Goal: Task Accomplishment & Management: Use online tool/utility

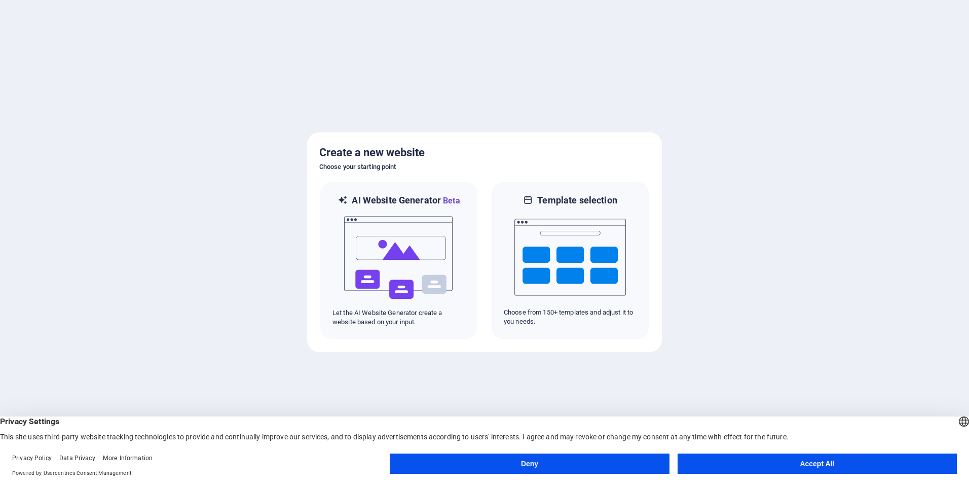
click at [808, 464] on button "Accept All" at bounding box center [817, 463] width 279 height 20
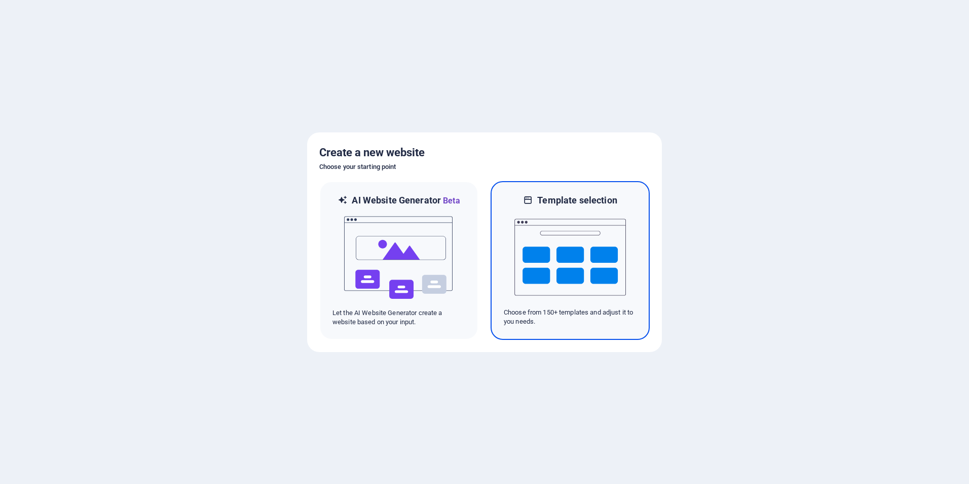
click at [583, 264] on img at bounding box center [571, 256] width 112 height 101
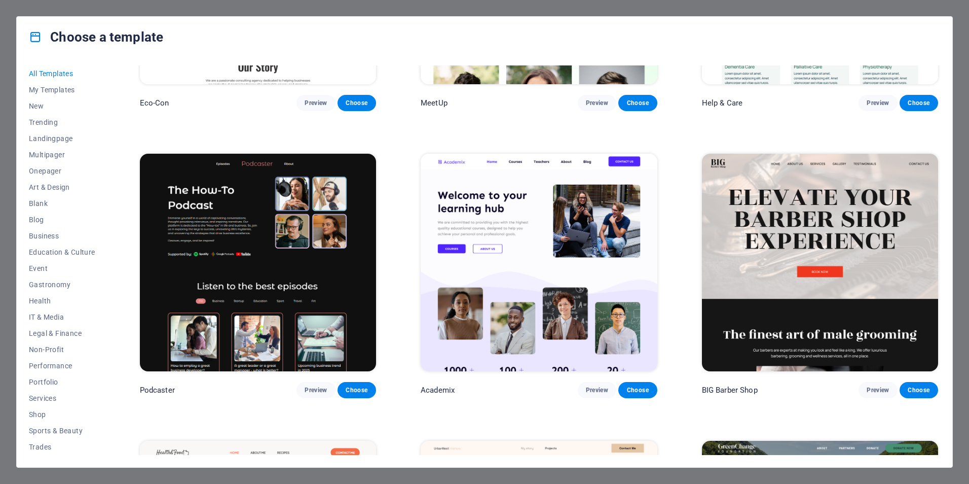
scroll to position [1673, 0]
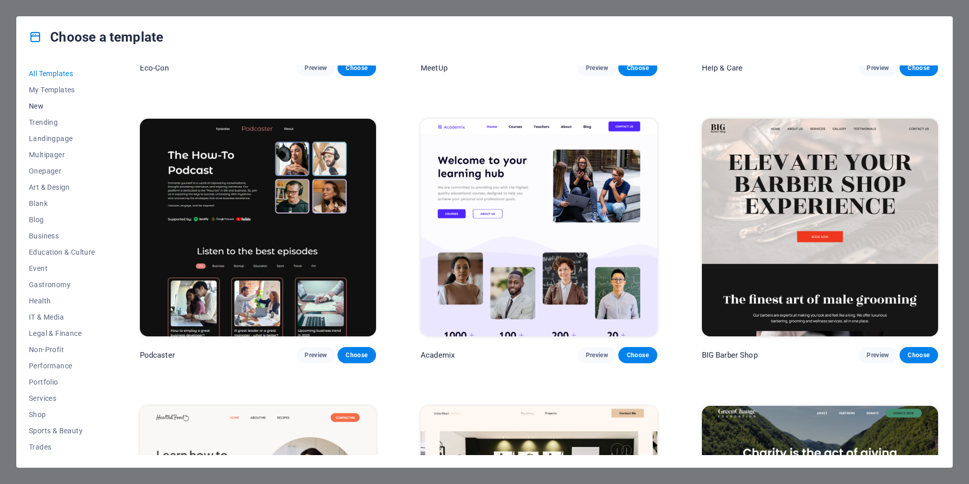
click at [43, 106] on span "New" at bounding box center [62, 106] width 66 height 8
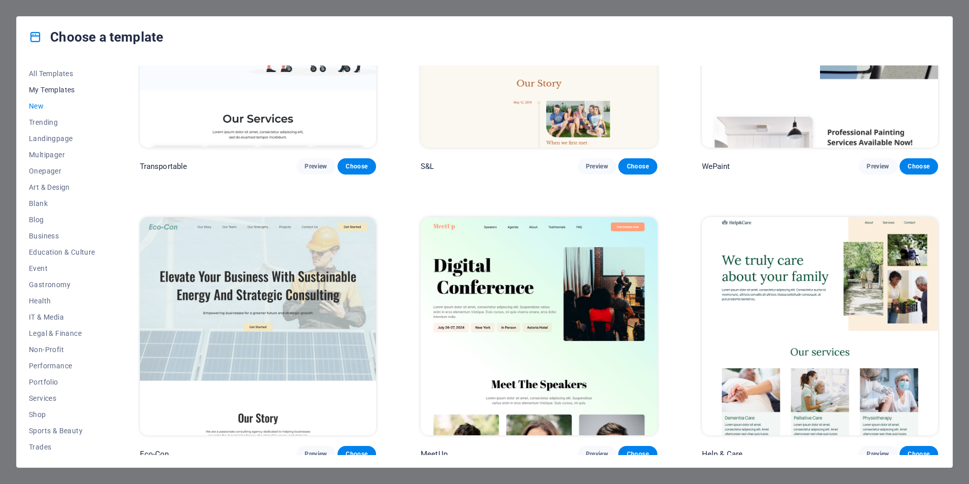
click at [43, 87] on span "My Templates" at bounding box center [62, 90] width 66 height 8
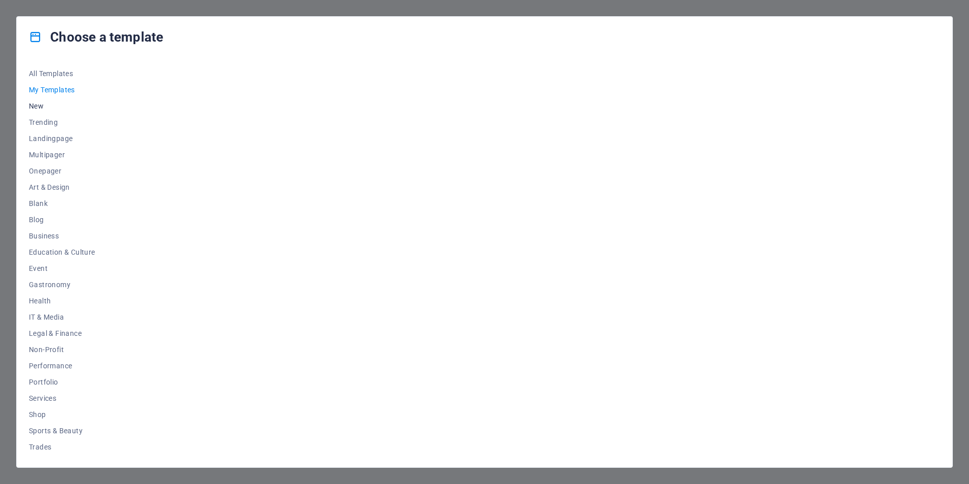
scroll to position [0, 0]
click at [34, 107] on span "New" at bounding box center [62, 106] width 66 height 8
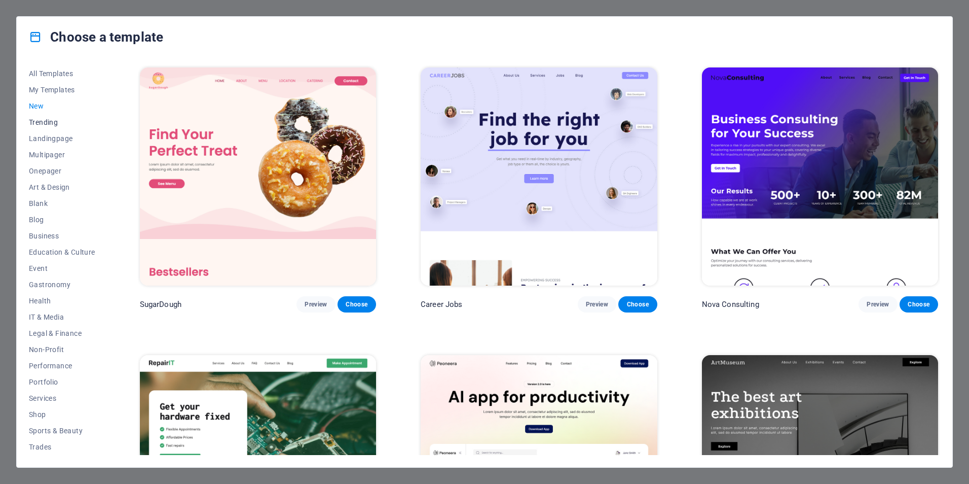
click at [38, 122] on span "Trending" at bounding box center [62, 122] width 66 height 8
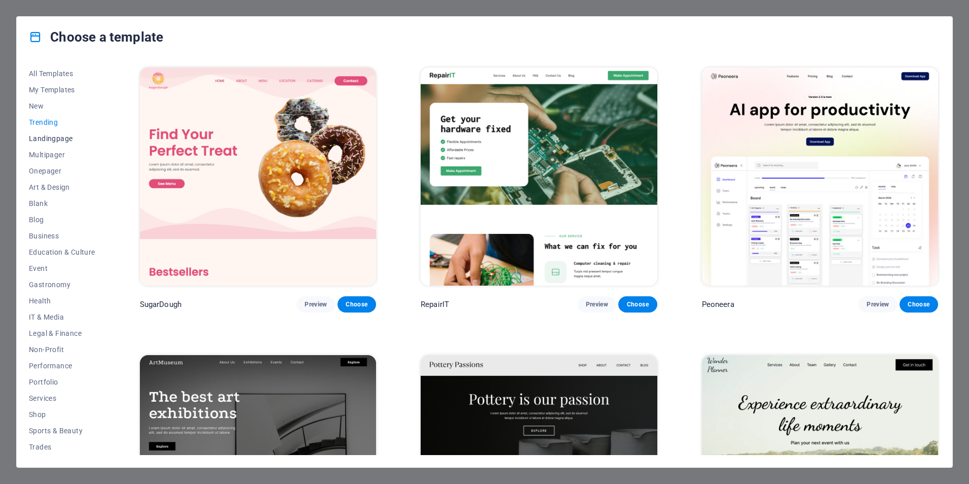
scroll to position [32, 0]
click at [52, 203] on span "Business" at bounding box center [62, 203] width 66 height 8
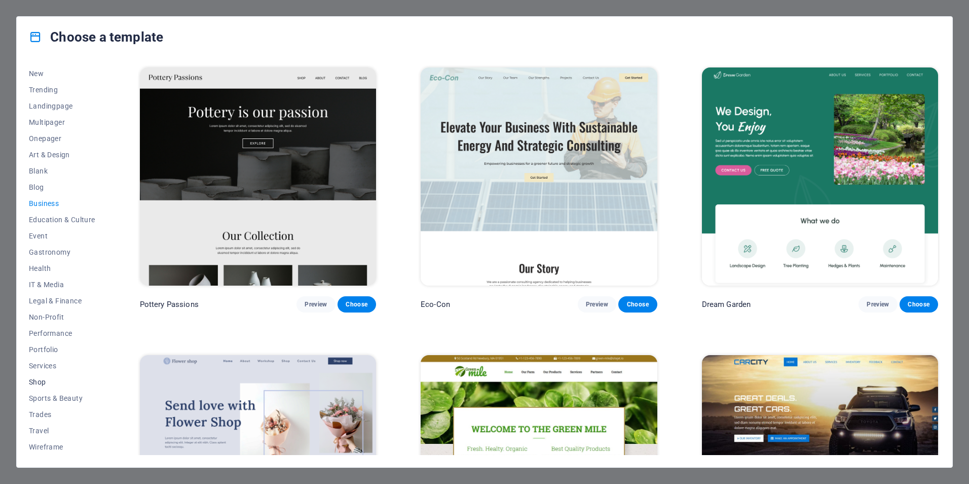
click at [42, 379] on span "Shop" at bounding box center [62, 382] width 66 height 8
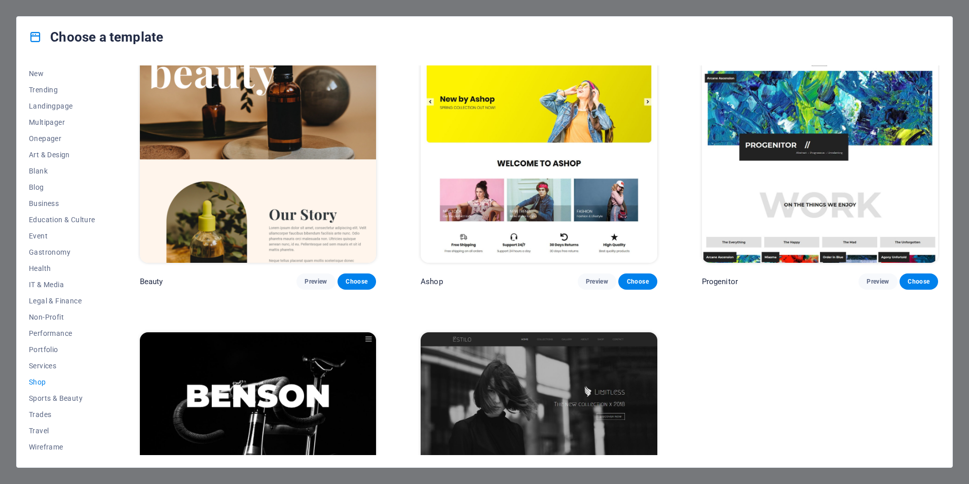
scroll to position [613, 0]
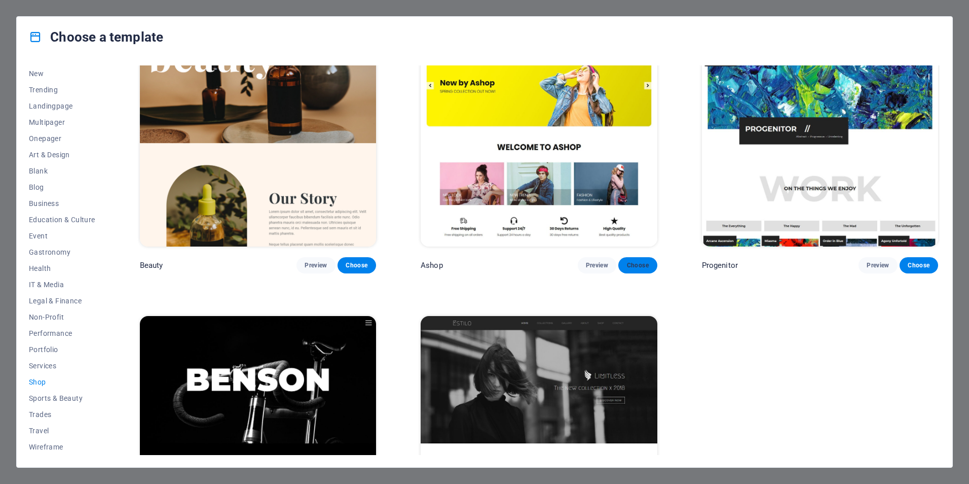
click at [625, 261] on button "Choose" at bounding box center [638, 265] width 39 height 16
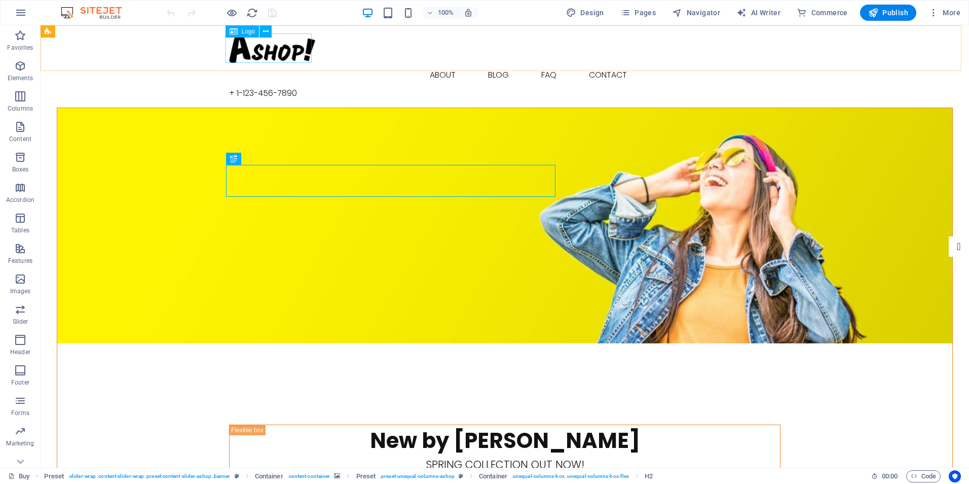
click at [249, 32] on span "Logo" at bounding box center [249, 31] width 14 height 6
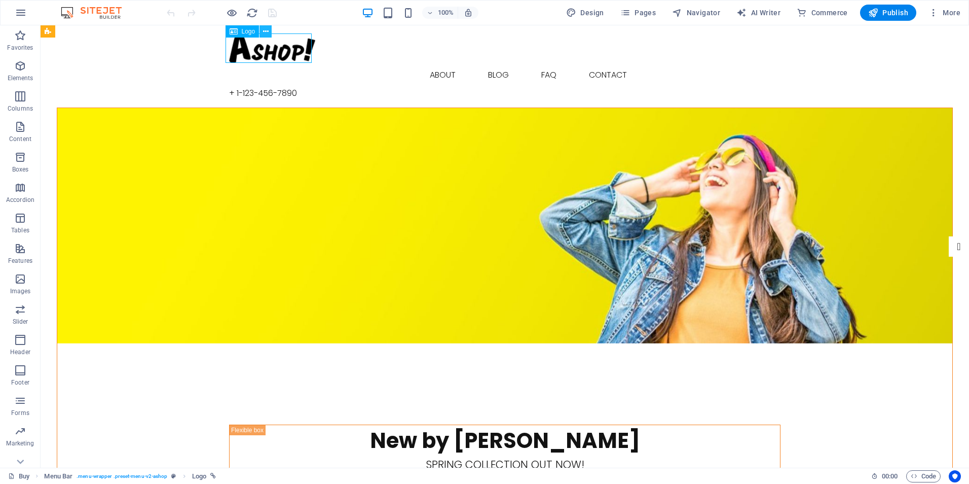
click at [267, 32] on icon at bounding box center [266, 31] width 6 height 11
click at [232, 32] on icon at bounding box center [234, 31] width 8 height 12
click at [251, 45] on div at bounding box center [505, 47] width 552 height 29
click at [266, 29] on icon at bounding box center [266, 31] width 6 height 11
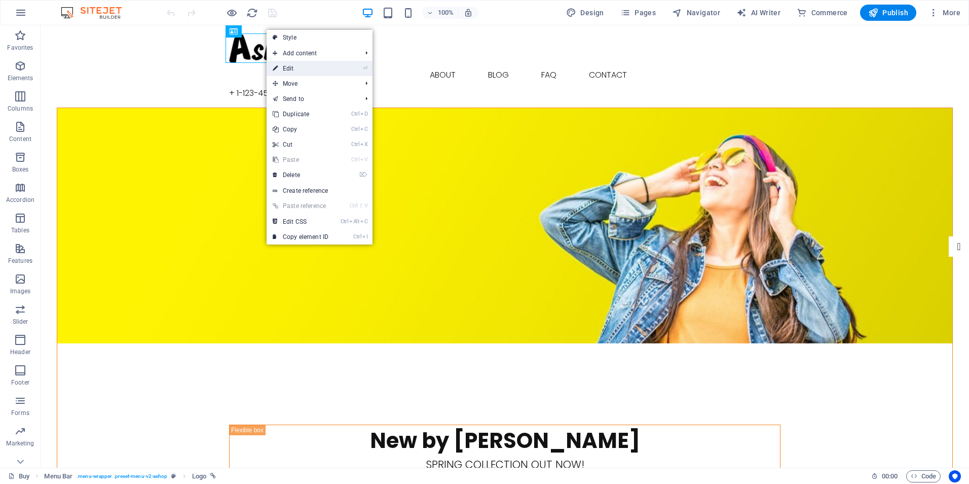
click at [292, 66] on link "⏎ Edit" at bounding box center [301, 68] width 68 height 15
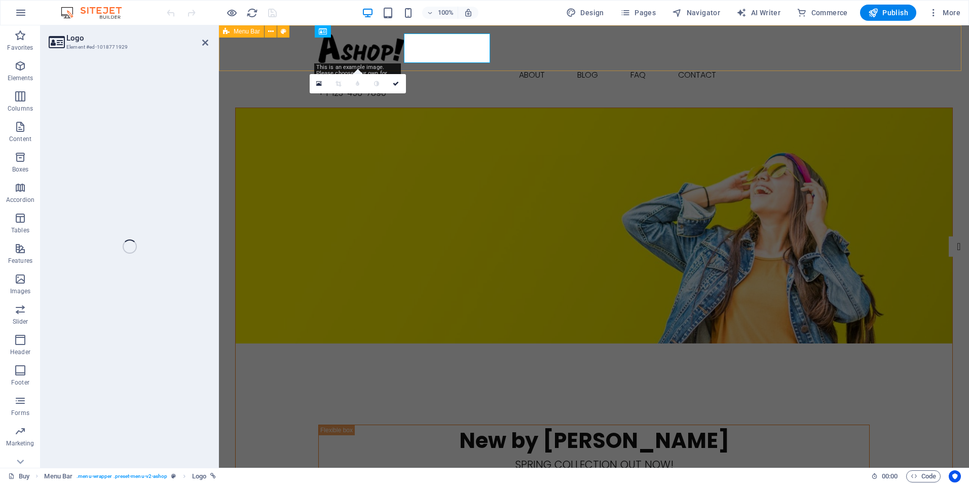
select select "px"
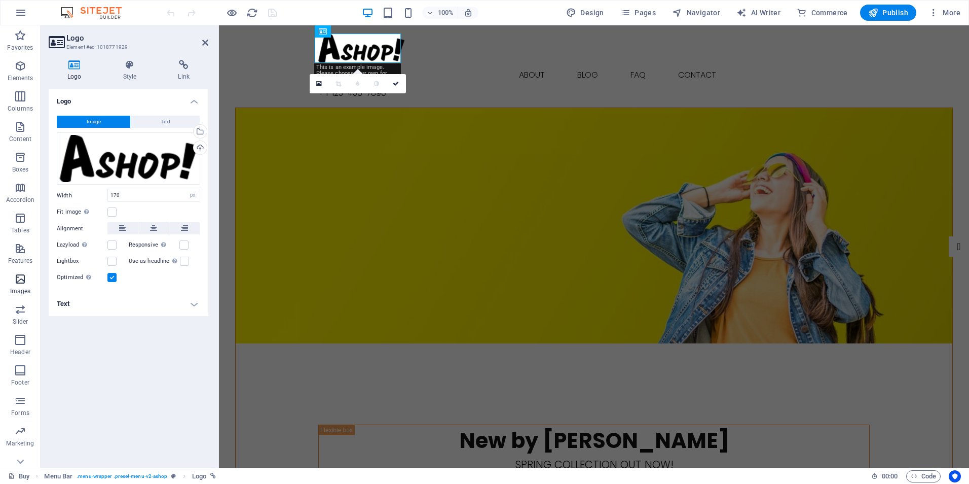
click at [23, 278] on icon "button" at bounding box center [20, 279] width 12 height 12
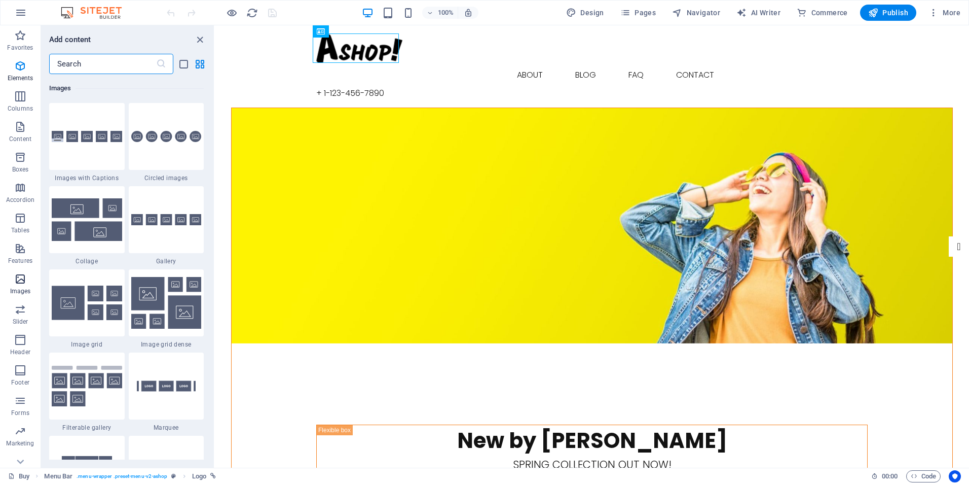
scroll to position [5141, 0]
click at [201, 38] on icon "close panel" at bounding box center [200, 40] width 12 height 12
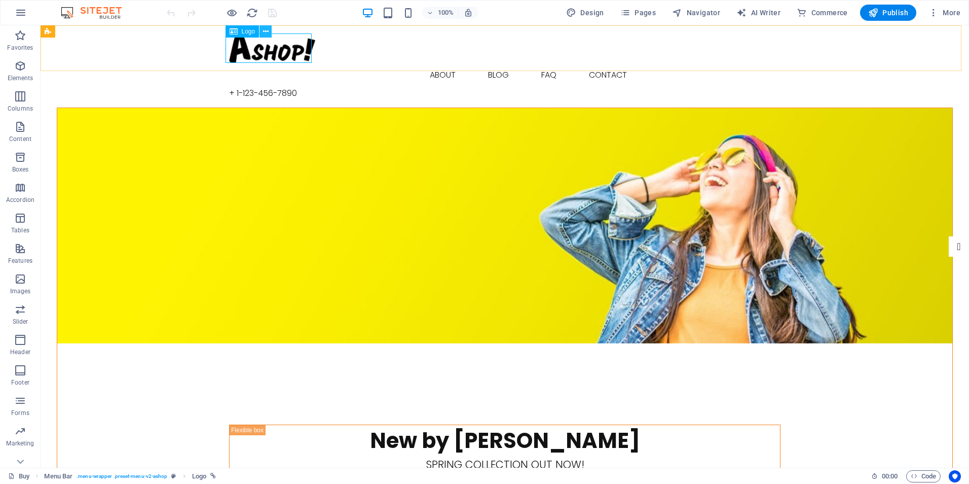
click at [268, 32] on icon at bounding box center [266, 31] width 6 height 11
click at [267, 31] on icon at bounding box center [266, 31] width 6 height 11
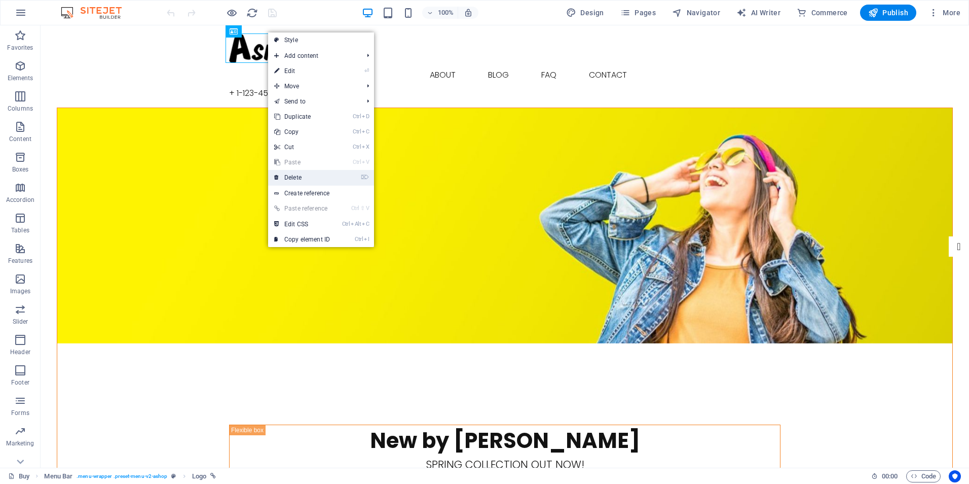
click at [308, 178] on link "⌦ Delete" at bounding box center [302, 177] width 68 height 15
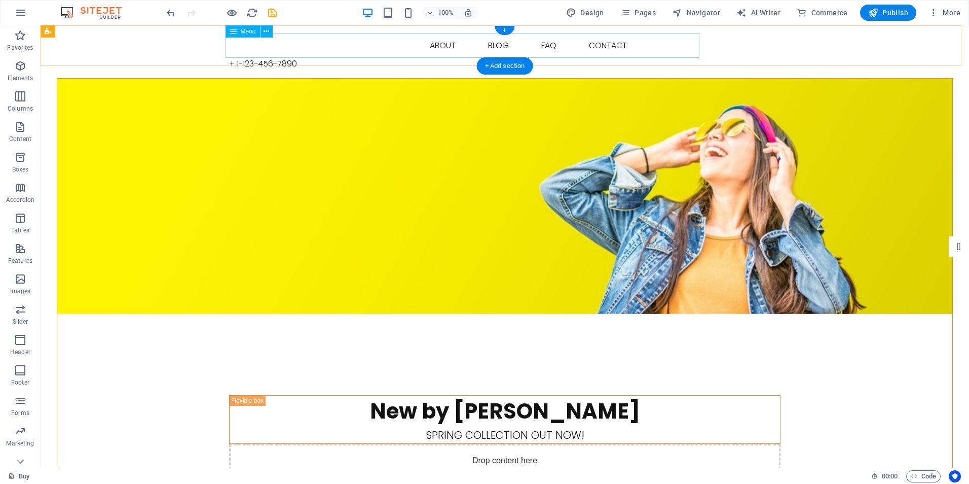
click at [258, 55] on nav "Buy About Blog FAQ Contact" at bounding box center [505, 45] width 552 height 24
click at [268, 33] on icon at bounding box center [267, 31] width 6 height 11
click at [269, 29] on icon at bounding box center [267, 31] width 6 height 11
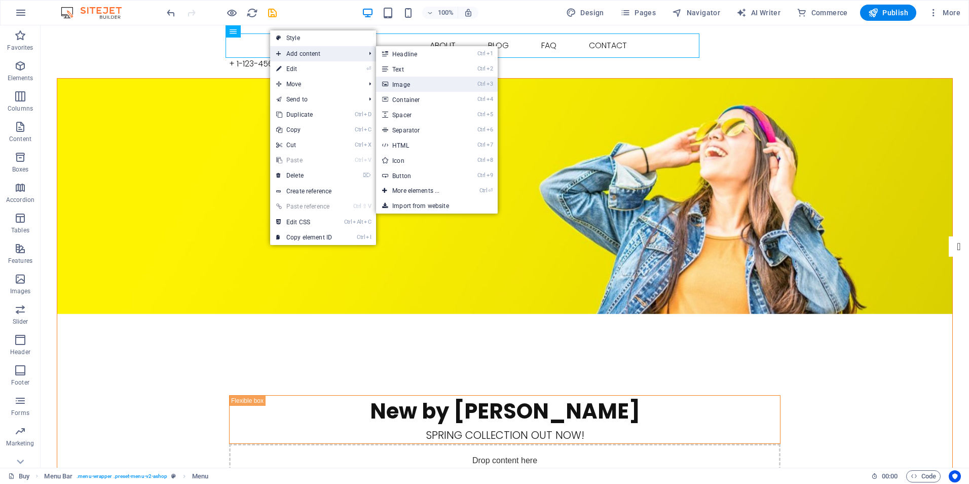
click at [409, 81] on link "Ctrl 3 Image" at bounding box center [418, 84] width 84 height 15
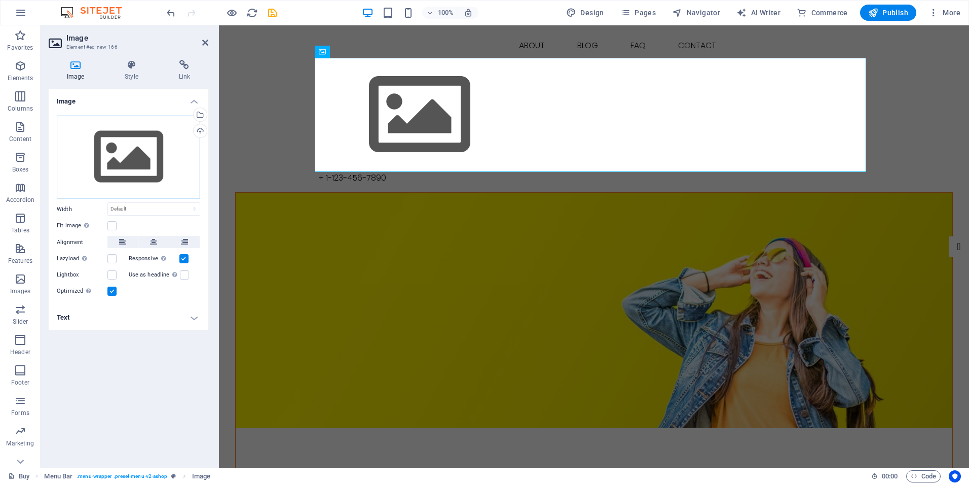
click at [132, 164] on div "Drag files here, click to choose files or select files from Files or our free s…" at bounding box center [128, 157] width 143 height 83
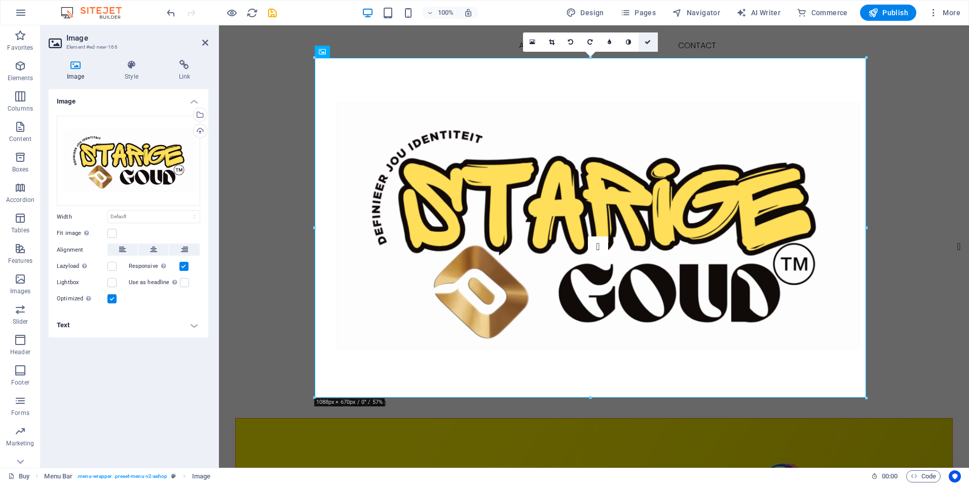
click at [651, 39] on icon at bounding box center [648, 42] width 6 height 6
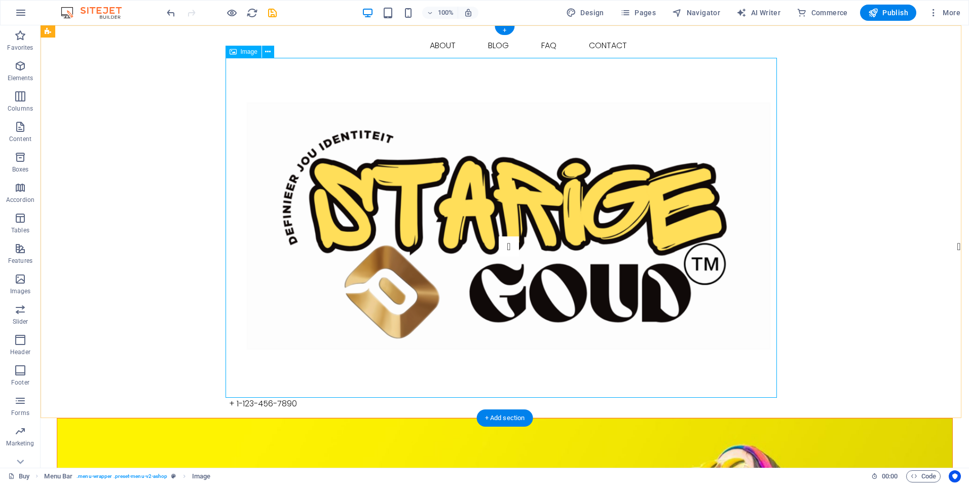
scroll to position [51, 0]
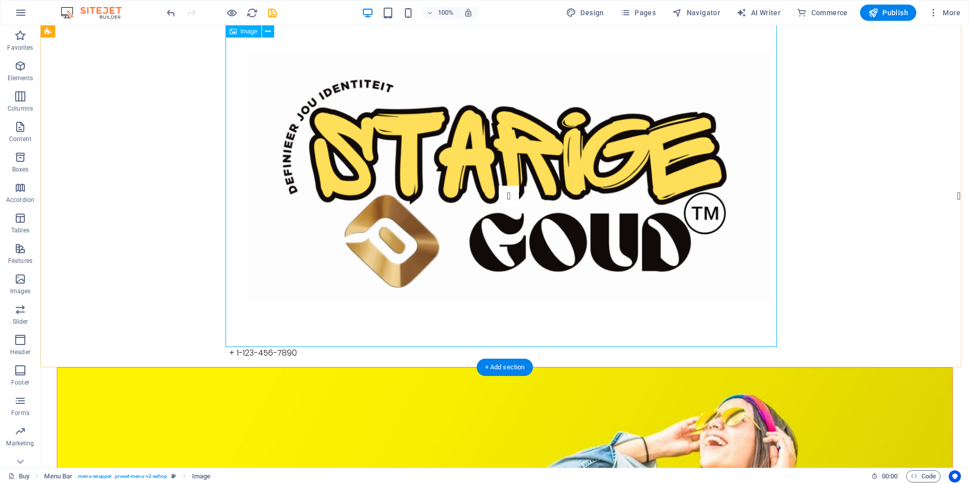
click at [525, 212] on figure at bounding box center [505, 177] width 552 height 340
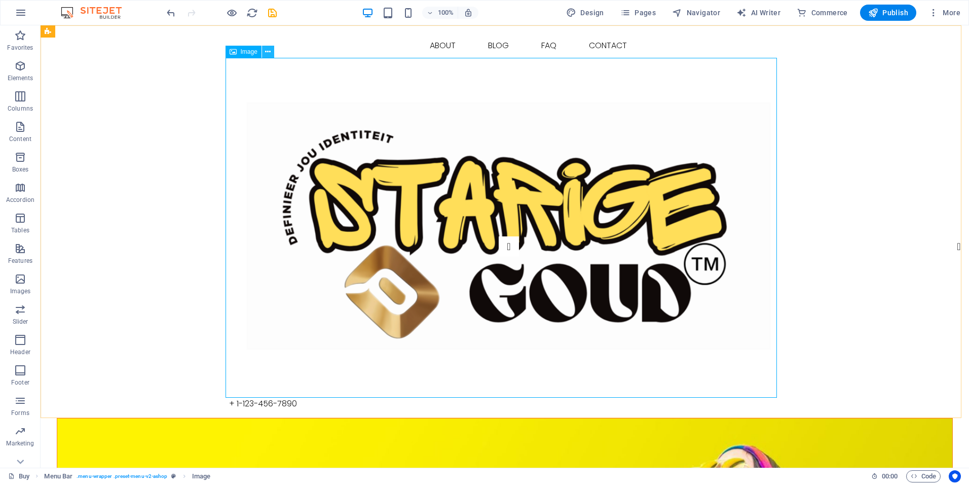
click at [269, 55] on icon at bounding box center [268, 52] width 6 height 11
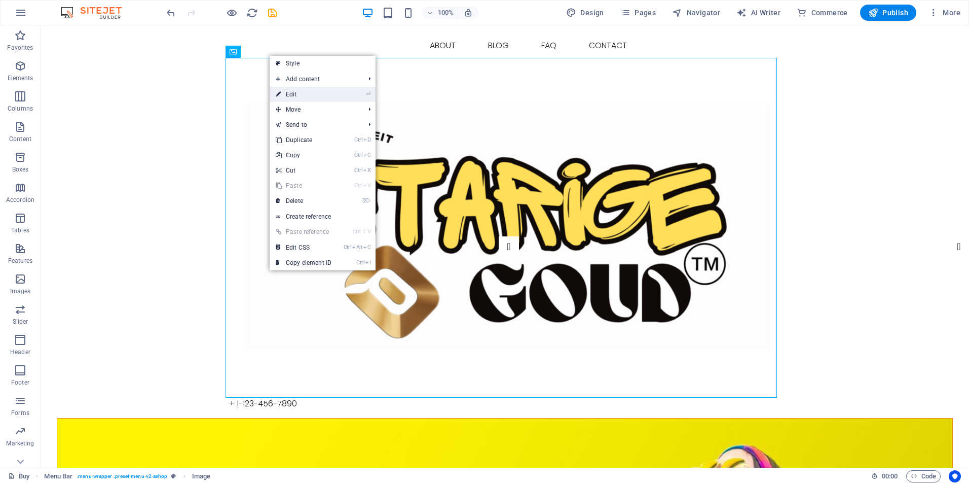
click at [293, 89] on link "⏎ Edit" at bounding box center [304, 94] width 68 height 15
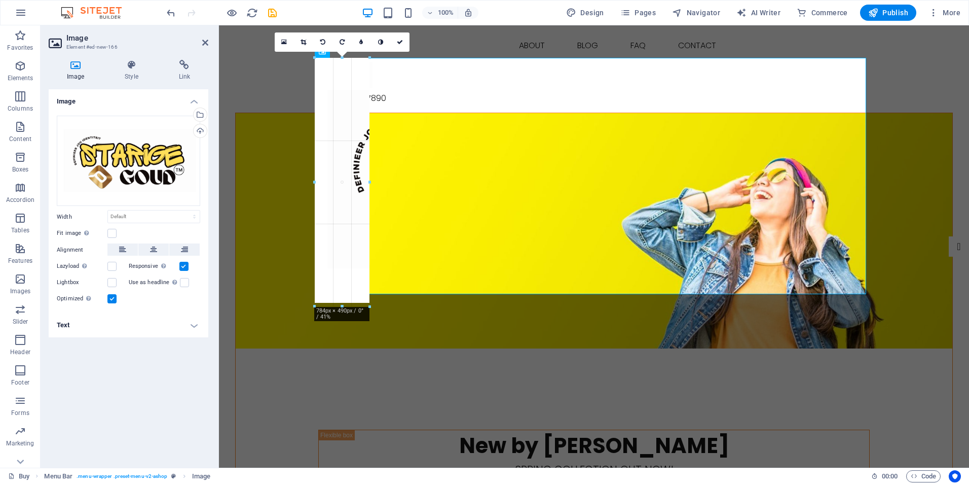
drag, startPoint x: 867, startPoint y: 398, endPoint x: 370, endPoint y: 93, distance: 583.5
type input "446"
select select "px"
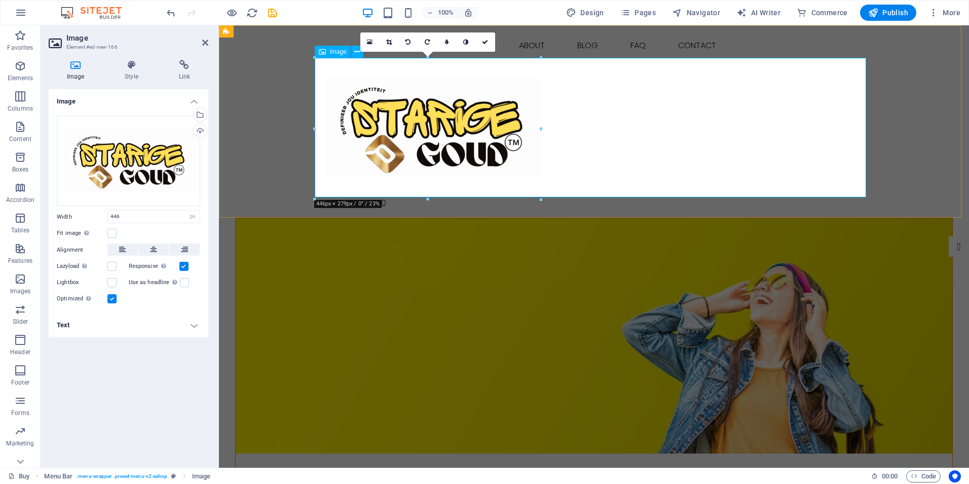
click at [793, 154] on figure at bounding box center [594, 127] width 552 height 139
click at [369, 67] on figure at bounding box center [594, 127] width 552 height 139
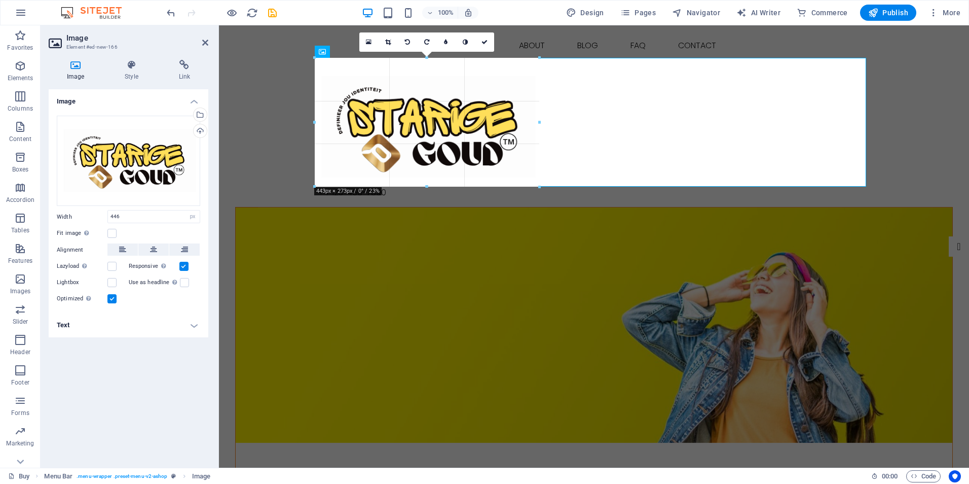
drag, startPoint x: 541, startPoint y: 127, endPoint x: 524, endPoint y: 123, distance: 18.2
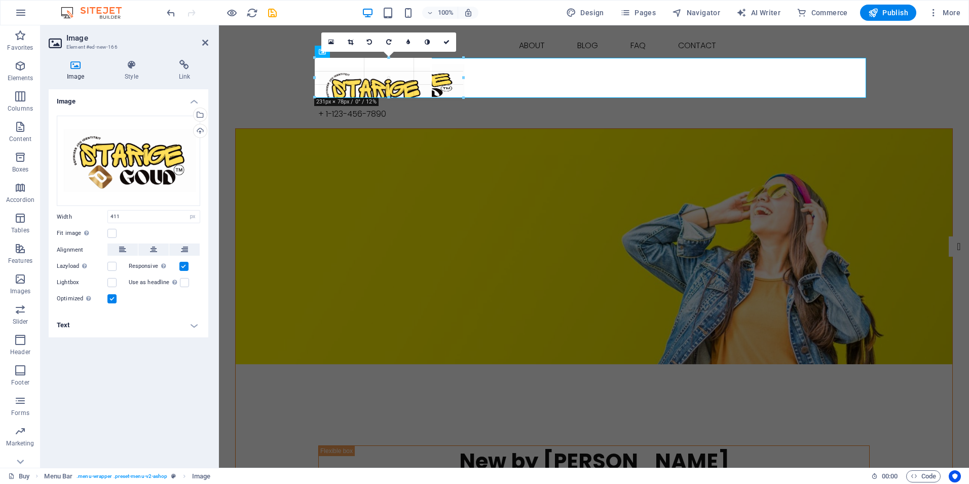
drag, startPoint x: 523, startPoint y: 185, endPoint x: 423, endPoint y: 106, distance: 126.7
type input "293"
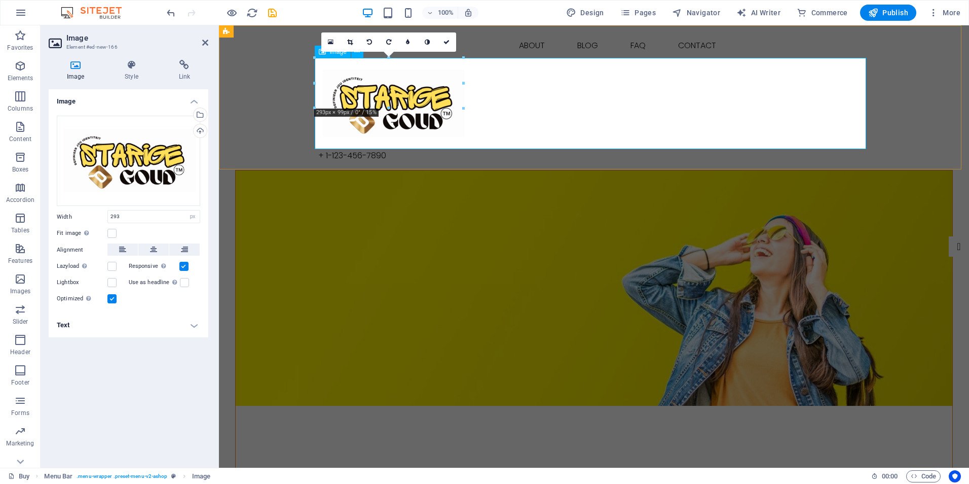
click at [499, 100] on figure at bounding box center [594, 104] width 552 height 92
click at [890, 94] on div "Buy About Blog FAQ Contact + 1-123-456-7890 Menu" at bounding box center [594, 97] width 750 height 144
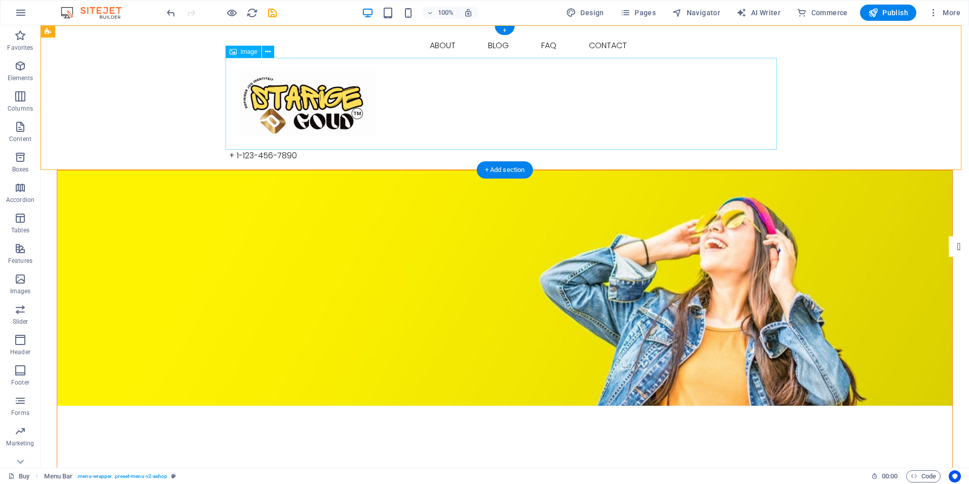
click at [378, 109] on figure at bounding box center [505, 104] width 552 height 92
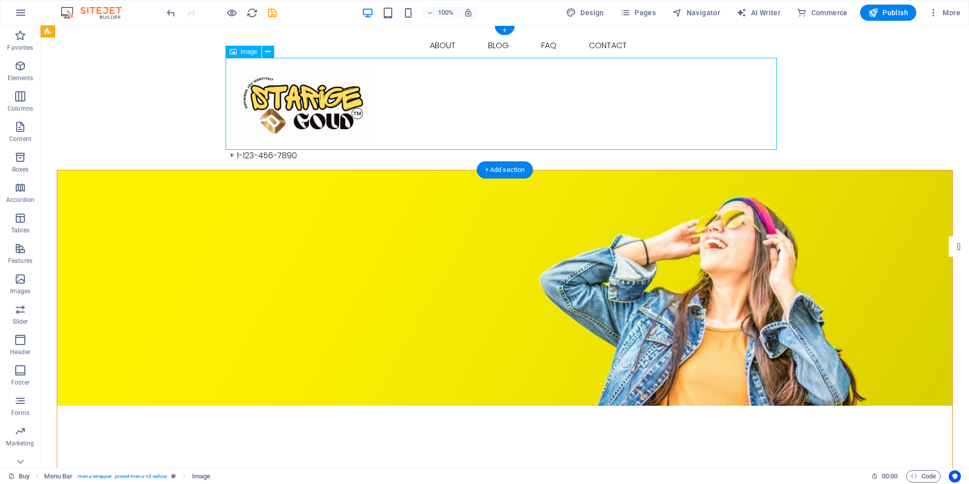
click at [342, 111] on figure at bounding box center [505, 104] width 552 height 92
click at [265, 53] on icon at bounding box center [268, 52] width 6 height 11
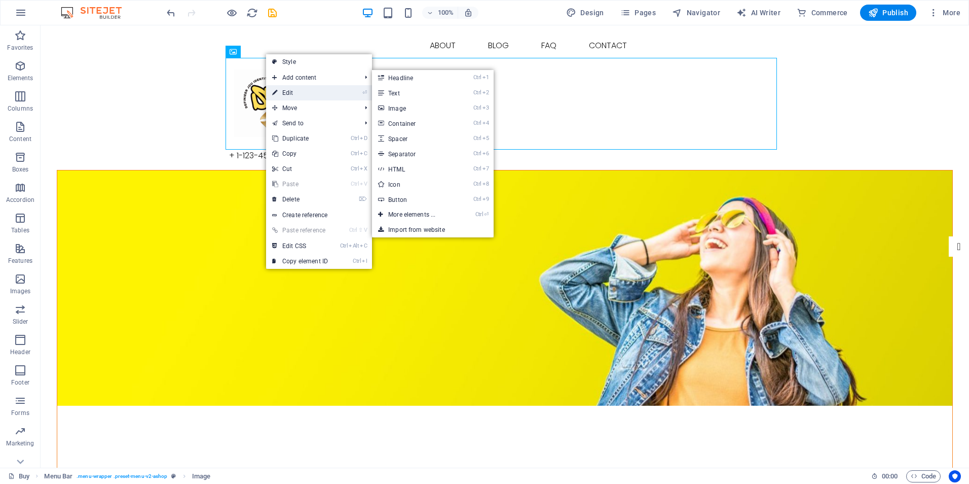
click at [283, 92] on link "⏎ Edit" at bounding box center [300, 92] width 68 height 15
select select "px"
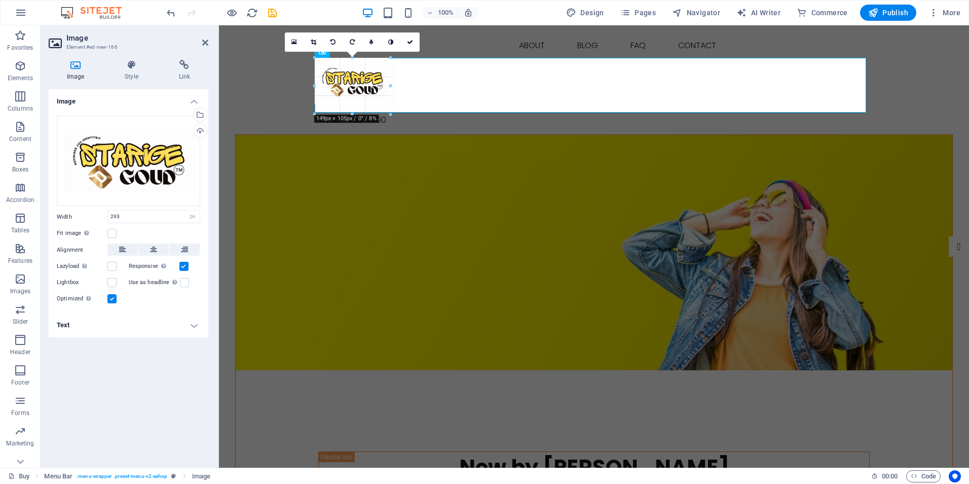
drag, startPoint x: 462, startPoint y: 149, endPoint x: 391, endPoint y: 96, distance: 88.4
type input "153"
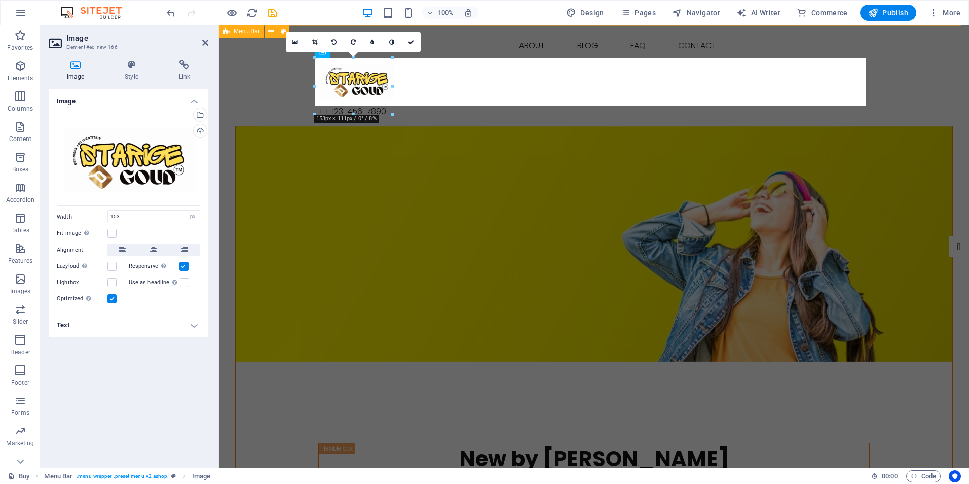
click at [266, 96] on div "Buy About Blog FAQ Contact + 1-123-456-7890 Menu" at bounding box center [594, 75] width 750 height 100
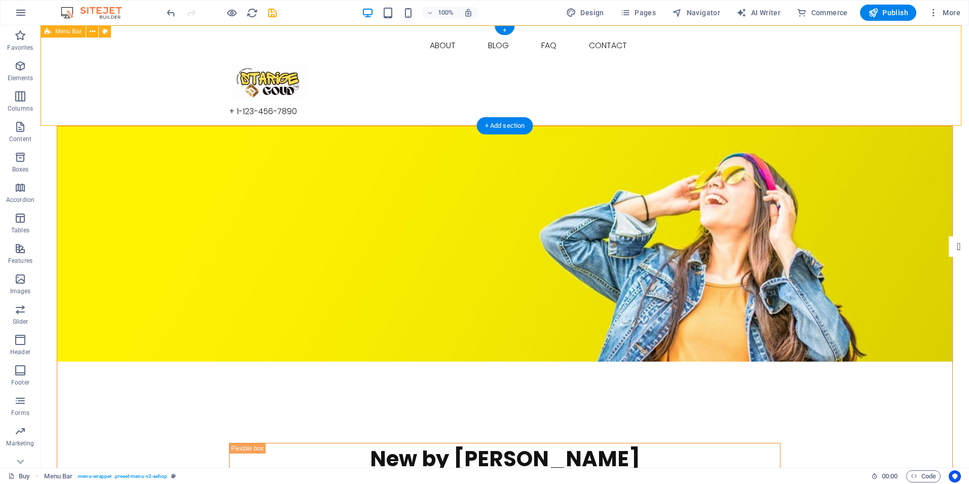
click at [861, 85] on div "Buy About Blog FAQ Contact + 1-123-456-7890 Menu" at bounding box center [505, 75] width 929 height 100
click at [253, 87] on figure at bounding box center [505, 82] width 552 height 48
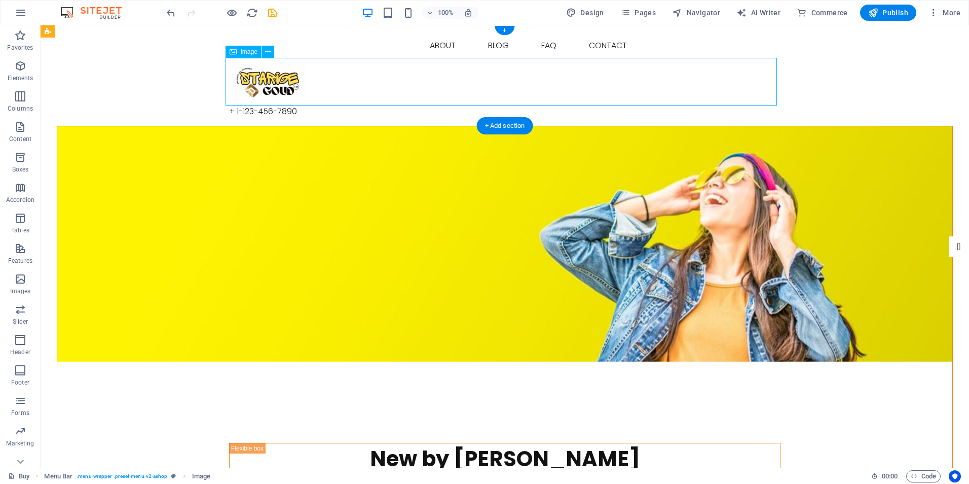
click at [285, 84] on figure at bounding box center [505, 82] width 552 height 48
click at [267, 52] on icon at bounding box center [268, 52] width 6 height 11
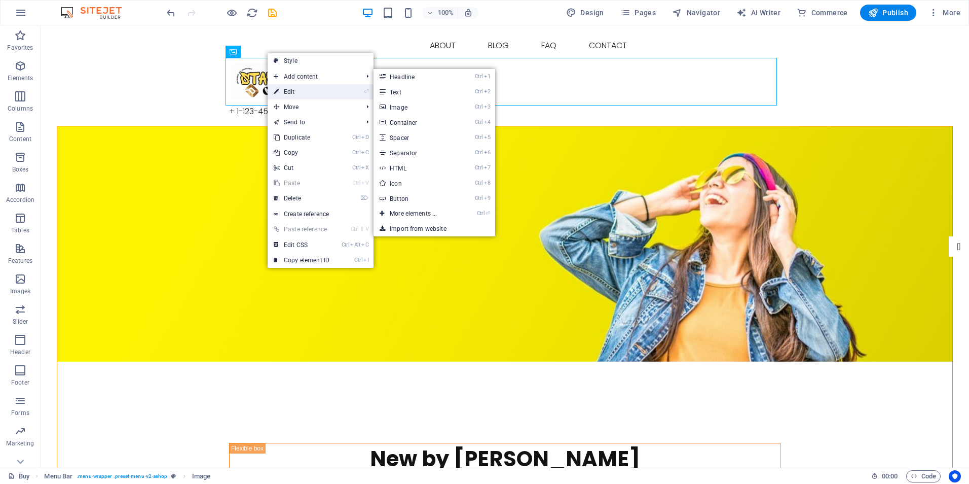
click at [280, 87] on link "⏎ Edit" at bounding box center [302, 91] width 68 height 15
select select "px"
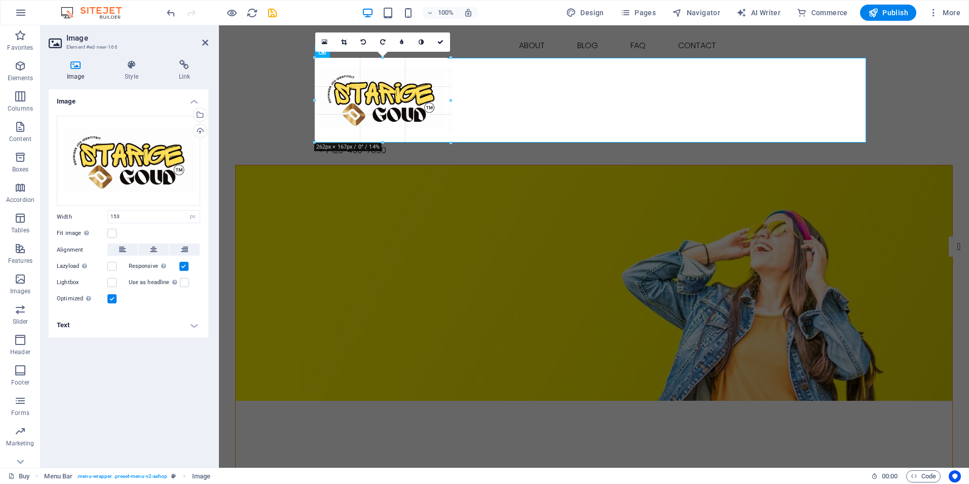
drag, startPoint x: 394, startPoint y: 107, endPoint x: 411, endPoint y: 147, distance: 42.5
type input "268"
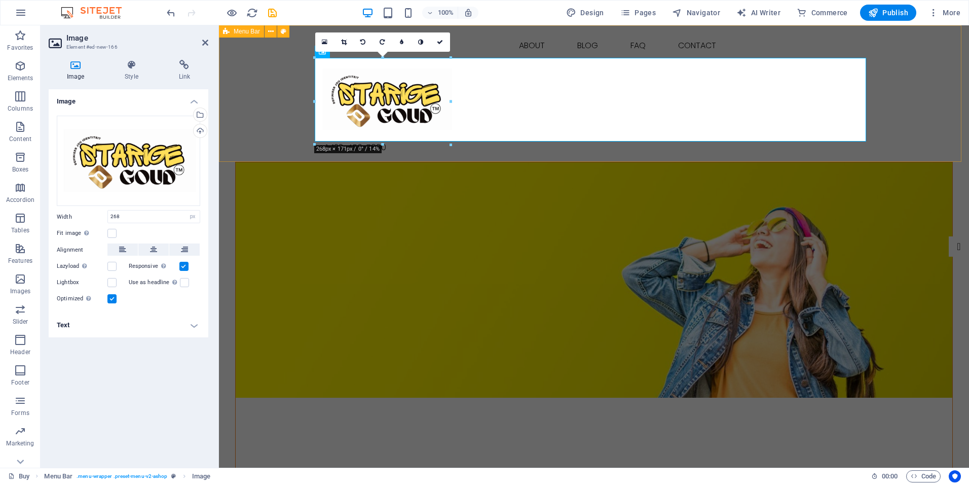
click at [916, 80] on div "Buy About Blog FAQ Contact + 1-123-456-7890 Menu" at bounding box center [594, 93] width 750 height 136
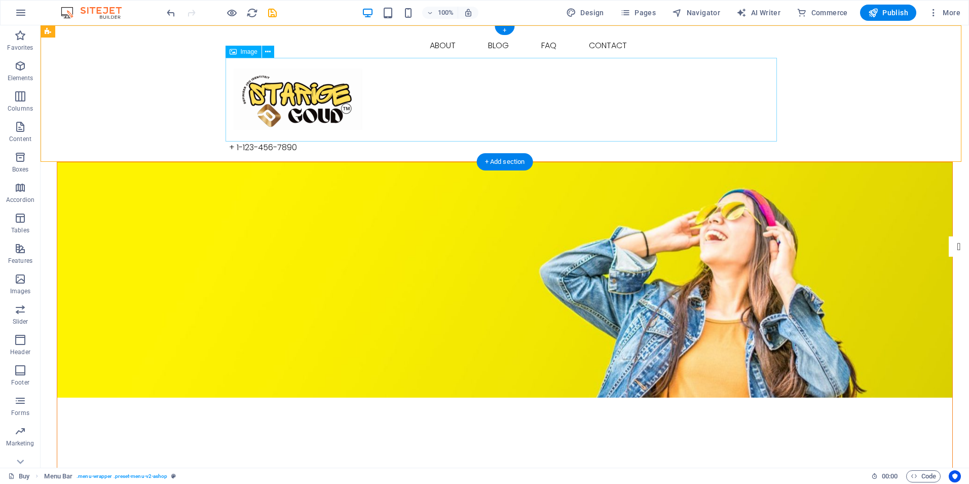
click at [333, 105] on figure at bounding box center [505, 100] width 552 height 84
click at [264, 52] on button at bounding box center [268, 52] width 12 height 12
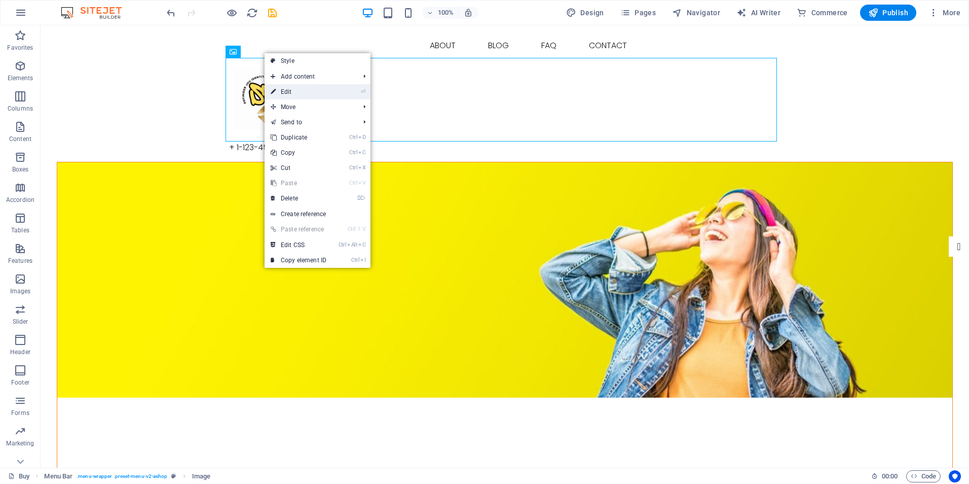
click at [289, 94] on link "⏎ Edit" at bounding box center [299, 91] width 68 height 15
select select "px"
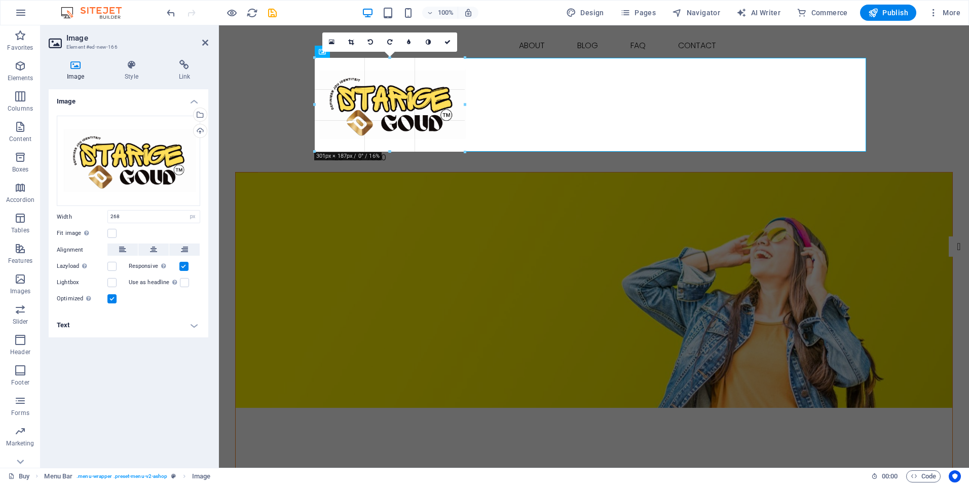
drag, startPoint x: 449, startPoint y: 142, endPoint x: 459, endPoint y: 154, distance: 15.5
type input "296"
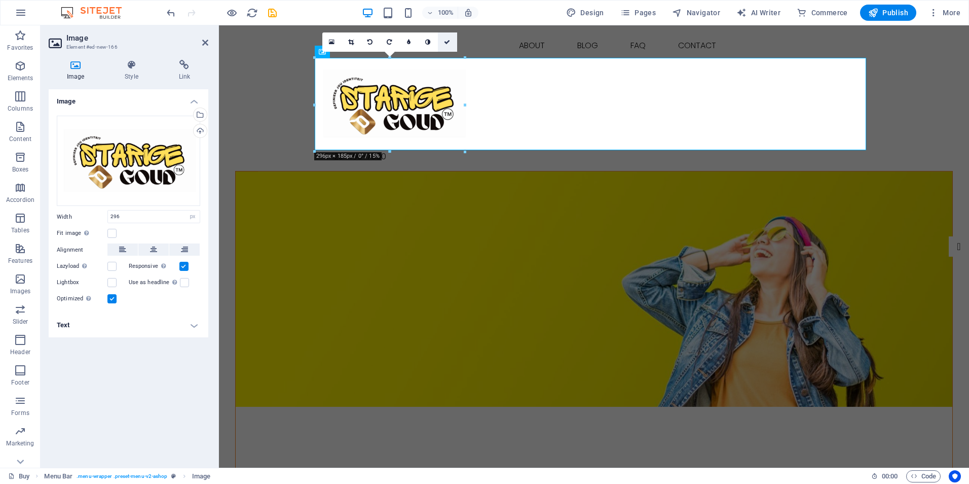
click at [447, 42] on icon at bounding box center [447, 42] width 6 height 6
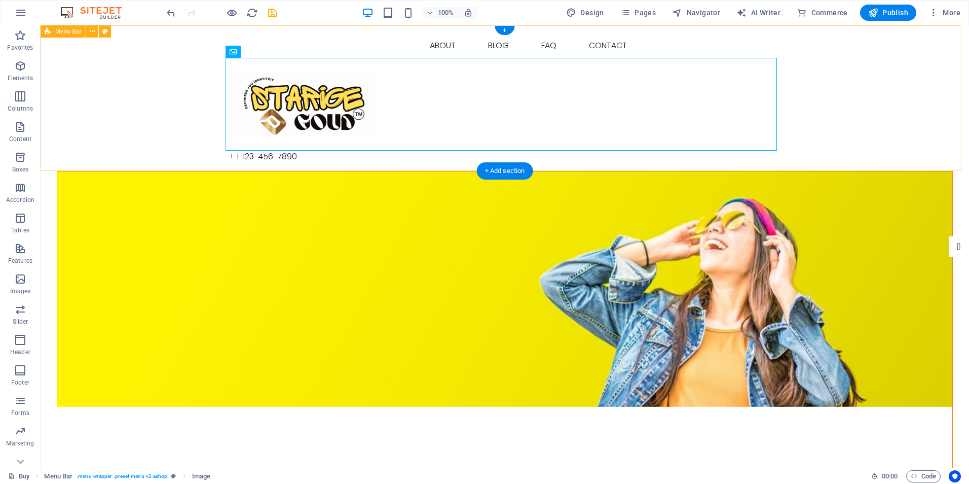
click at [833, 121] on div "Buy About Blog FAQ Contact + 1-123-456-7890 Menu" at bounding box center [505, 98] width 929 height 146
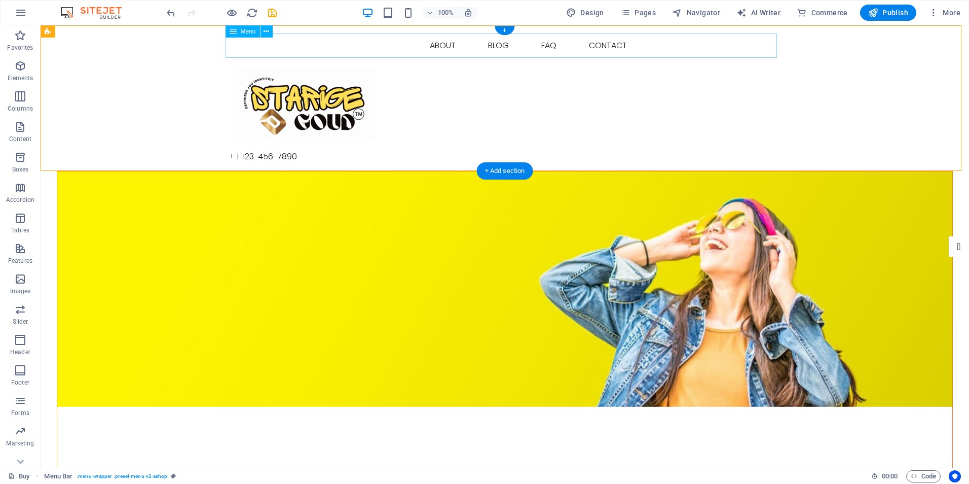
click at [448, 51] on nav "Buy About Blog FAQ Contact" at bounding box center [505, 45] width 552 height 24
click at [269, 31] on icon at bounding box center [267, 31] width 6 height 11
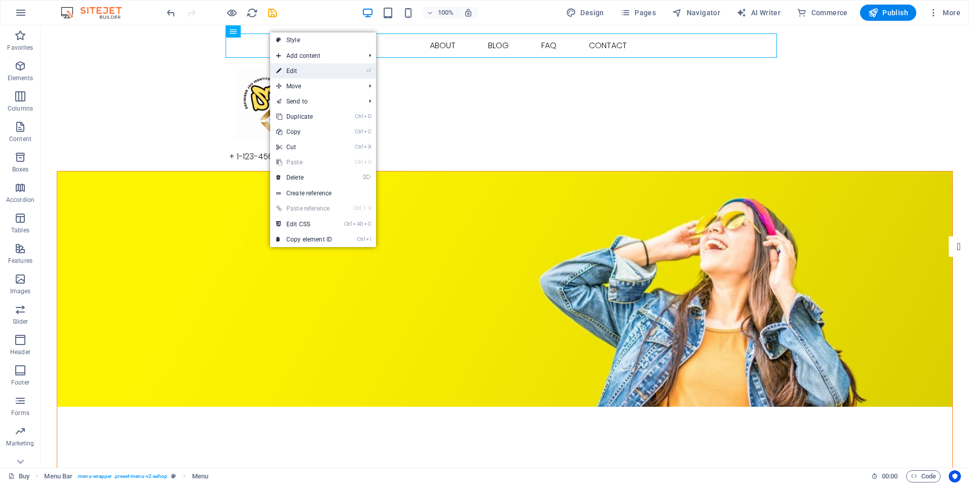
click at [297, 69] on link "⏎ Edit" at bounding box center [304, 70] width 68 height 15
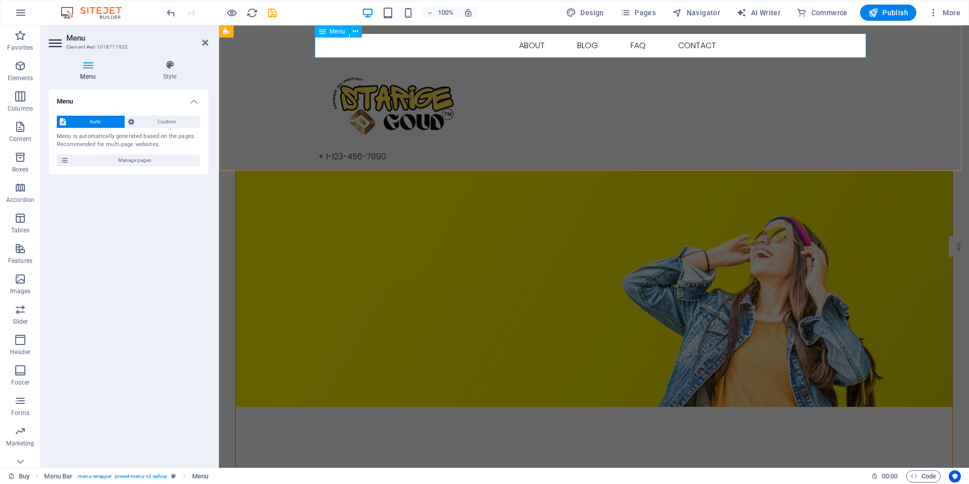
click at [529, 45] on nav "Buy About Blog FAQ Contact" at bounding box center [594, 45] width 552 height 24
click at [355, 32] on icon at bounding box center [356, 31] width 6 height 11
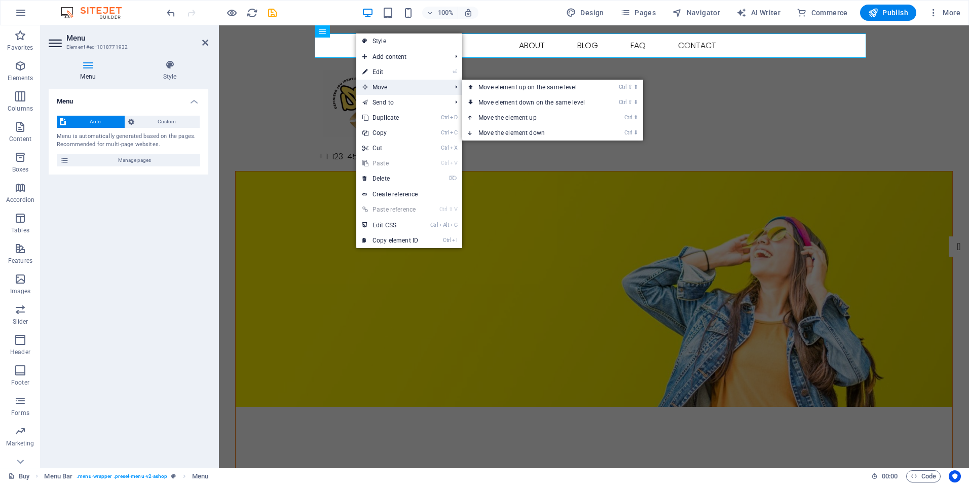
click at [422, 90] on span "Move" at bounding box center [401, 87] width 91 height 15
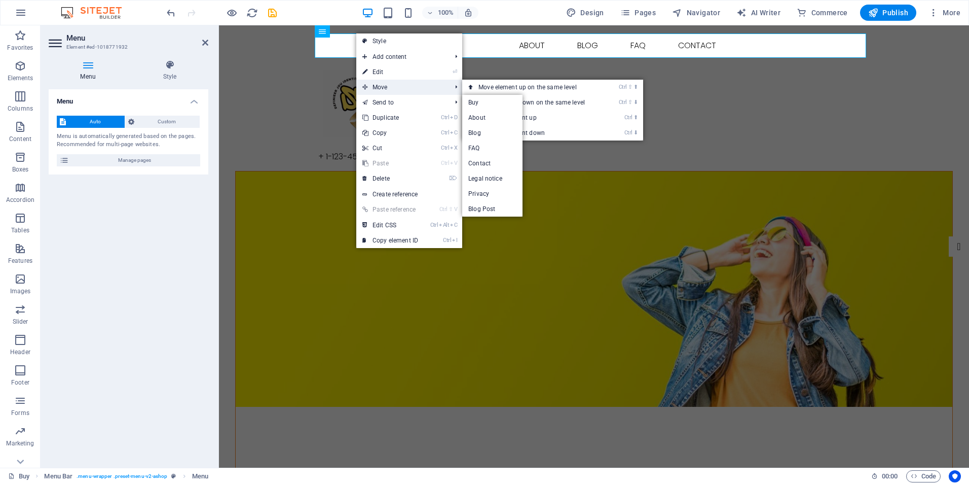
click at [415, 89] on span "Move" at bounding box center [401, 87] width 91 height 15
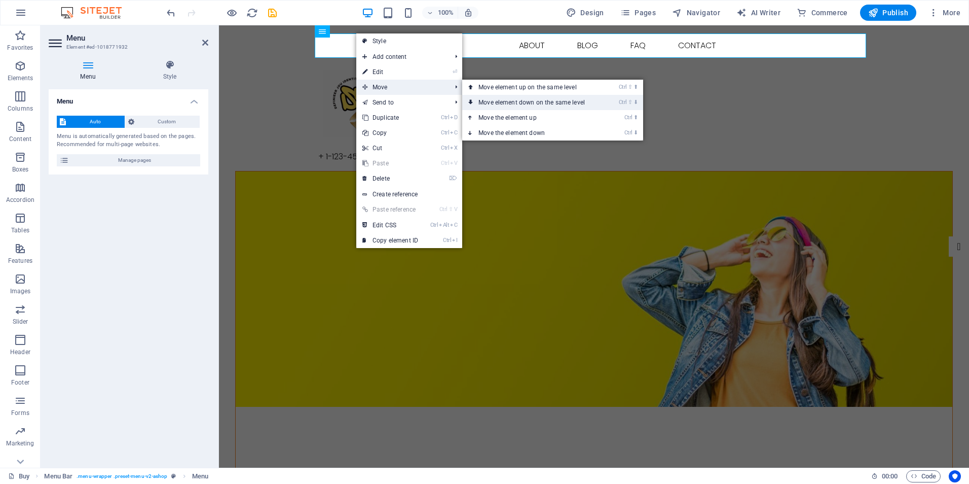
click at [541, 98] on link "Ctrl ⇧ ⬇ Move element down on the same level" at bounding box center [533, 102] width 143 height 15
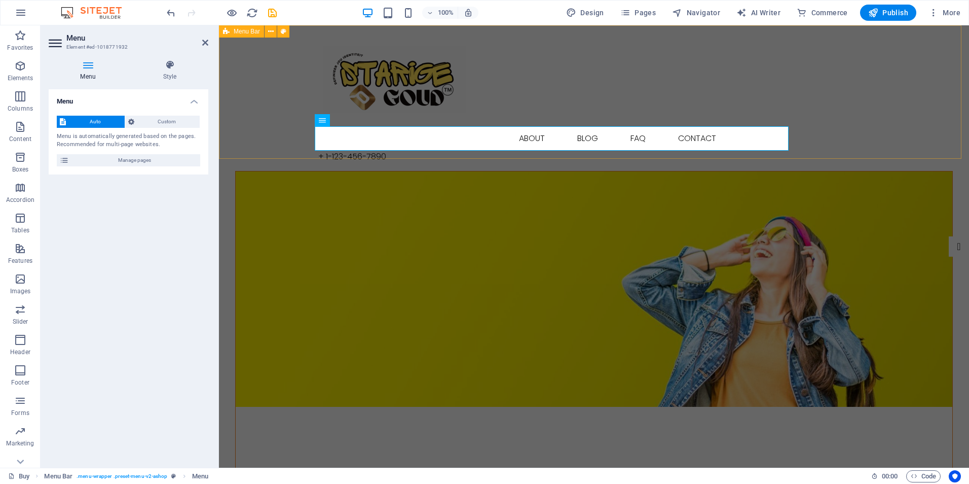
drag, startPoint x: 891, startPoint y: 135, endPoint x: 1074, endPoint y: 137, distance: 183.0
click at [969, 136] on div "Buy About Blog FAQ Contact + 1-123-456-7890 Menu" at bounding box center [594, 98] width 750 height 146
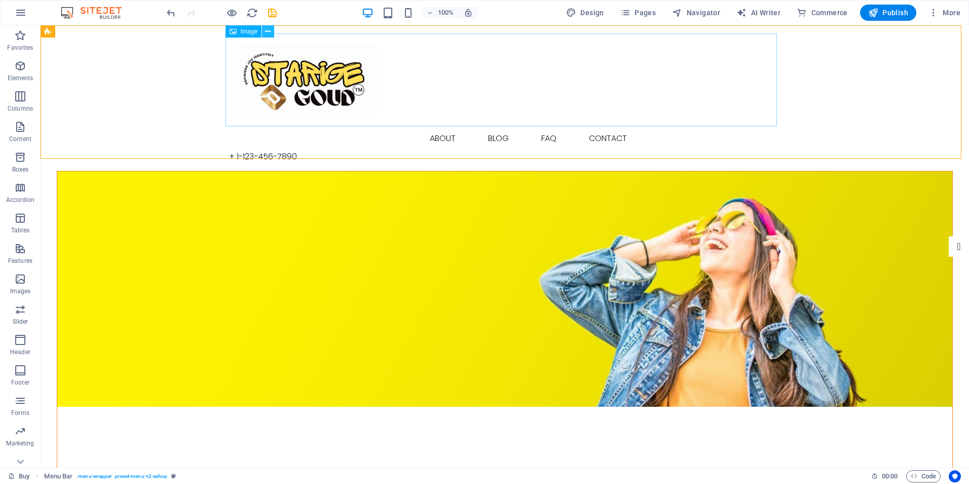
click at [271, 31] on button at bounding box center [268, 31] width 12 height 12
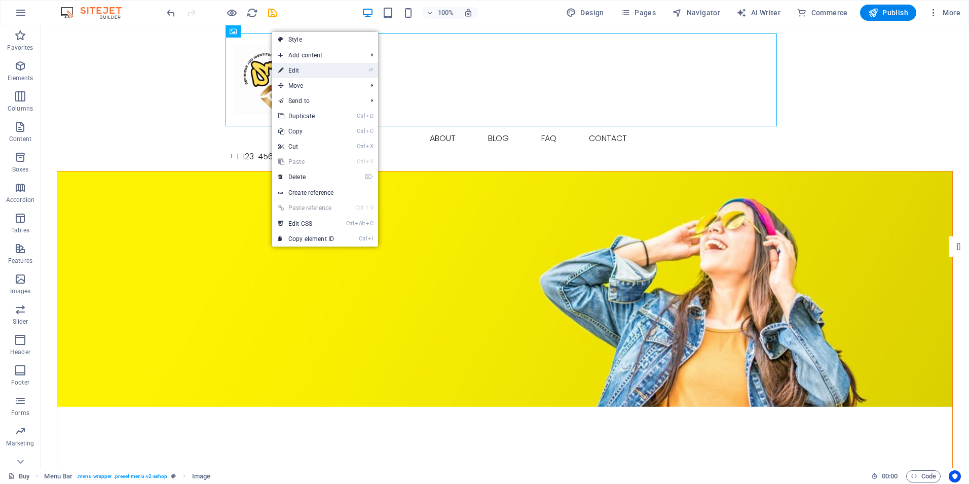
click at [301, 69] on link "⏎ Edit" at bounding box center [306, 70] width 68 height 15
select select "px"
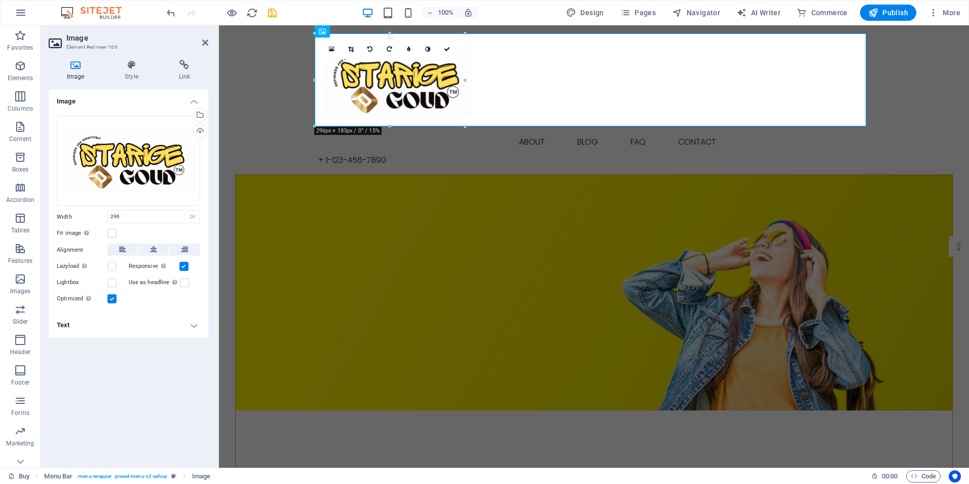
drag, startPoint x: 315, startPoint y: 123, endPoint x: 309, endPoint y: 126, distance: 7.3
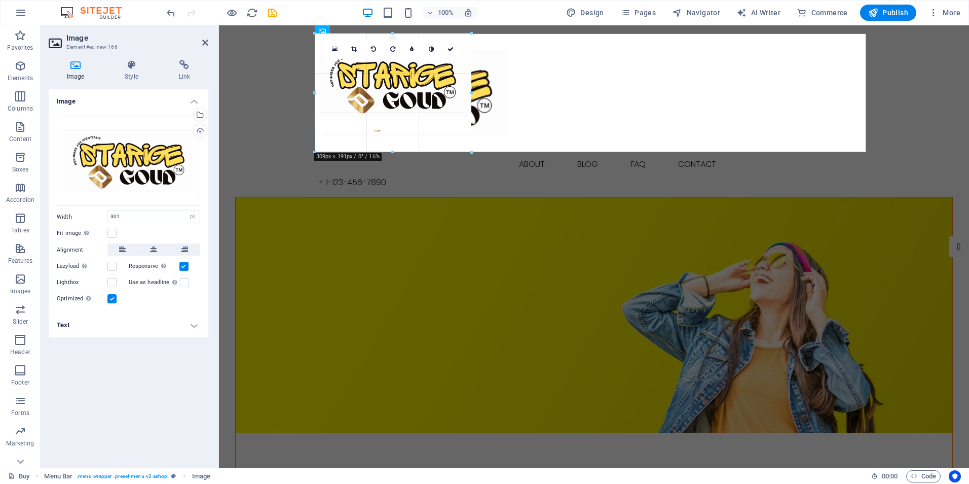
drag, startPoint x: 316, startPoint y: 126, endPoint x: 276, endPoint y: 128, distance: 40.1
type input "380"
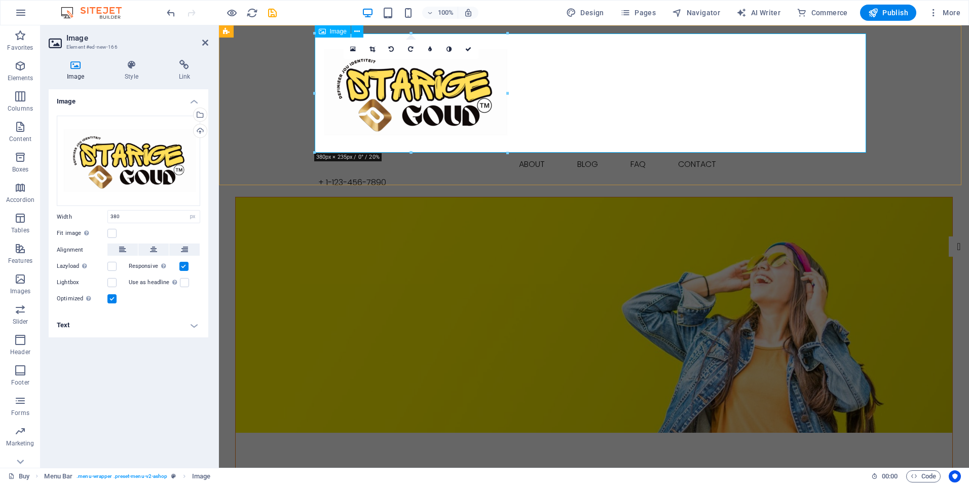
click at [516, 90] on figure at bounding box center [594, 92] width 552 height 119
click at [469, 49] on icon at bounding box center [468, 49] width 6 height 6
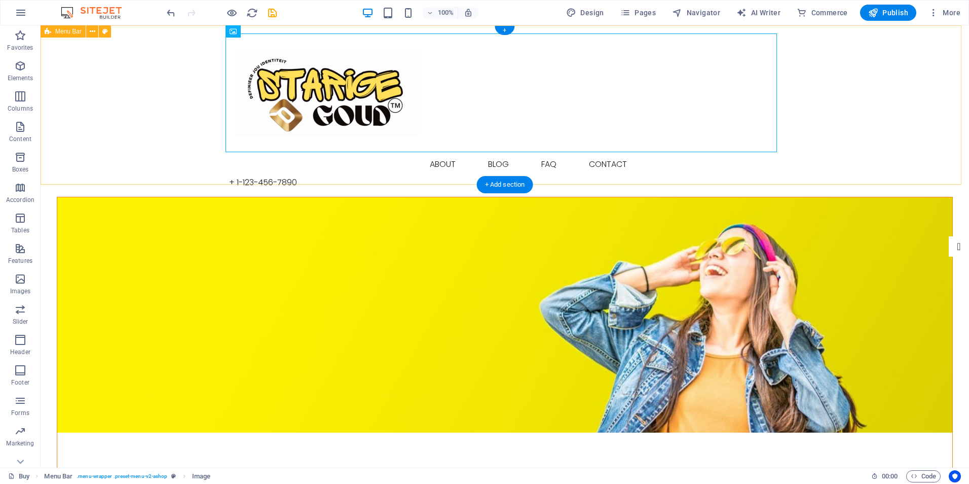
click at [833, 116] on div "Buy About Blog FAQ Contact + 1-123-456-7890 Menu" at bounding box center [505, 110] width 929 height 171
click at [429, 108] on figure at bounding box center [505, 92] width 552 height 119
click at [751, 176] on div "+ 1-123-456-7890" at bounding box center [505, 182] width 552 height 12
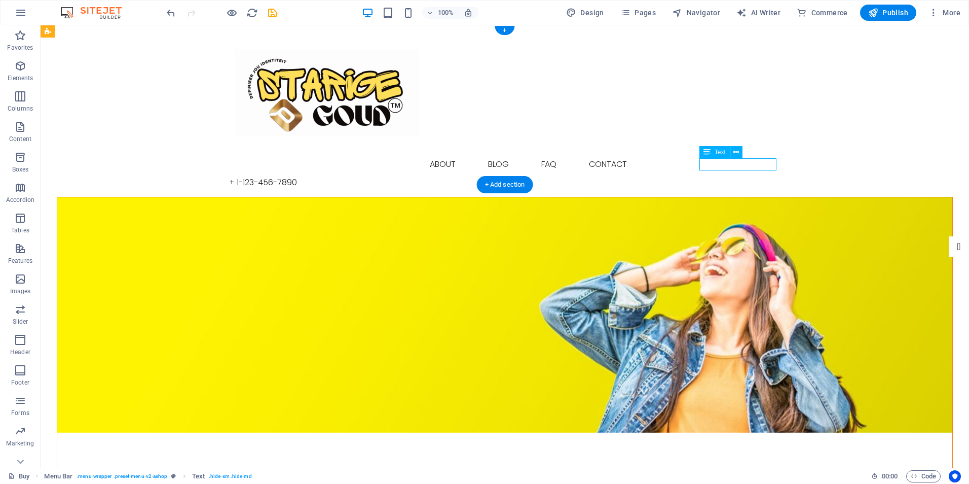
click at [751, 176] on div "+ 1-123-456-7890" at bounding box center [505, 182] width 552 height 12
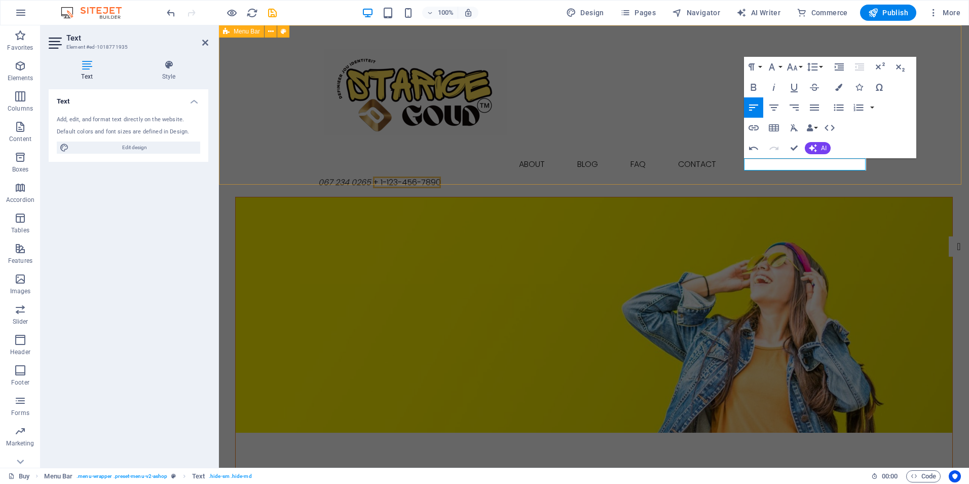
click at [860, 172] on div "Buy About Blog FAQ Contact 067 234 0265 + 1-123-456-7890 Menu" at bounding box center [594, 110] width 750 height 171
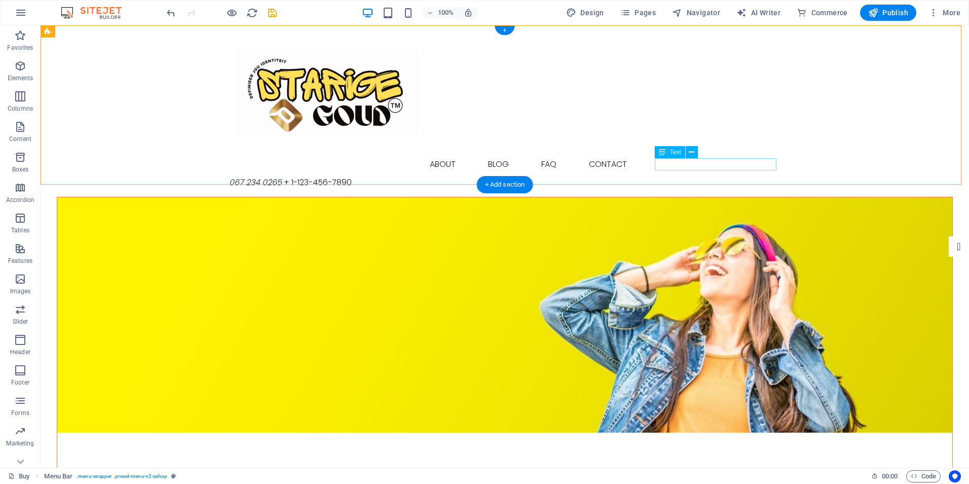
click at [708, 176] on div "067 234 0265 + 1-123-456-7890" at bounding box center [505, 182] width 552 height 12
click at [688, 152] on button at bounding box center [692, 152] width 12 height 12
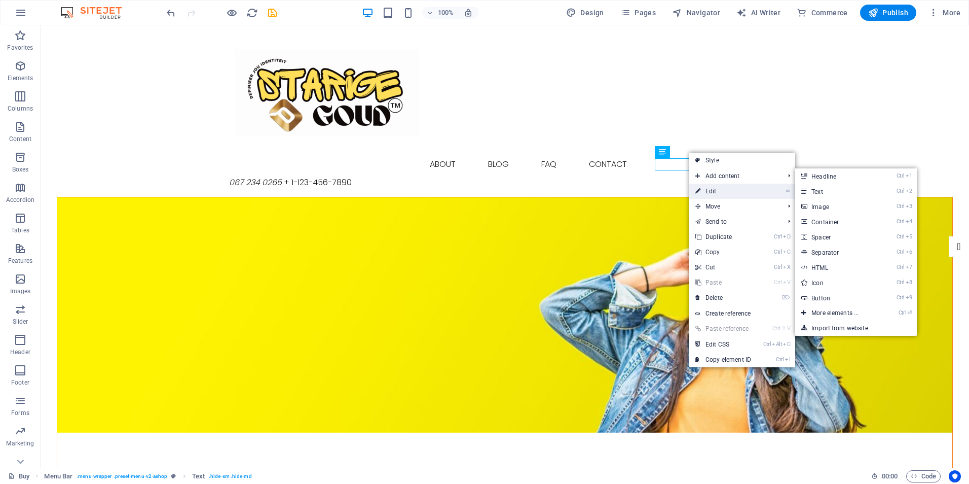
click at [713, 190] on link "⏎ Edit" at bounding box center [724, 191] width 68 height 15
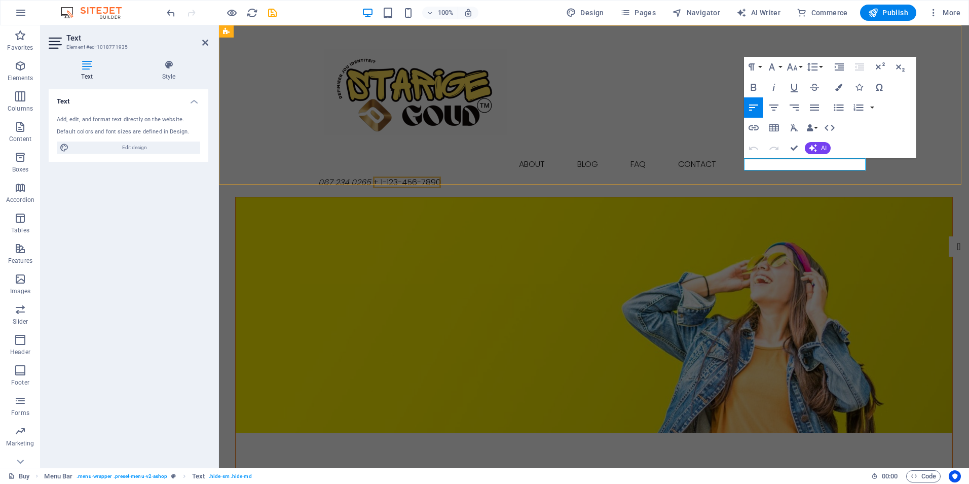
click at [796, 176] on p "067 234 0265 + 1-123-456-7890" at bounding box center [594, 182] width 552 height 12
click at [441, 176] on span "+ 1-123-456-7890" at bounding box center [407, 182] width 68 height 12
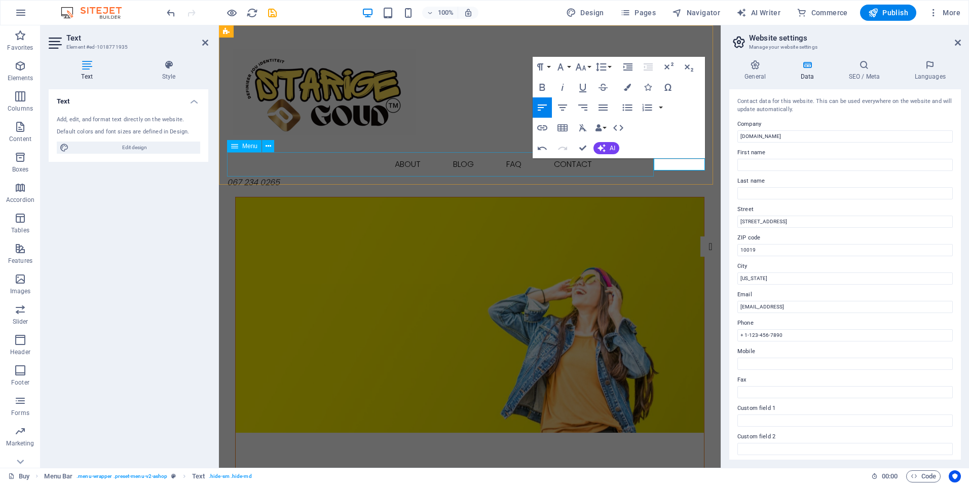
click at [620, 174] on nav "Buy About Blog FAQ Contact" at bounding box center [470, 164] width 486 height 24
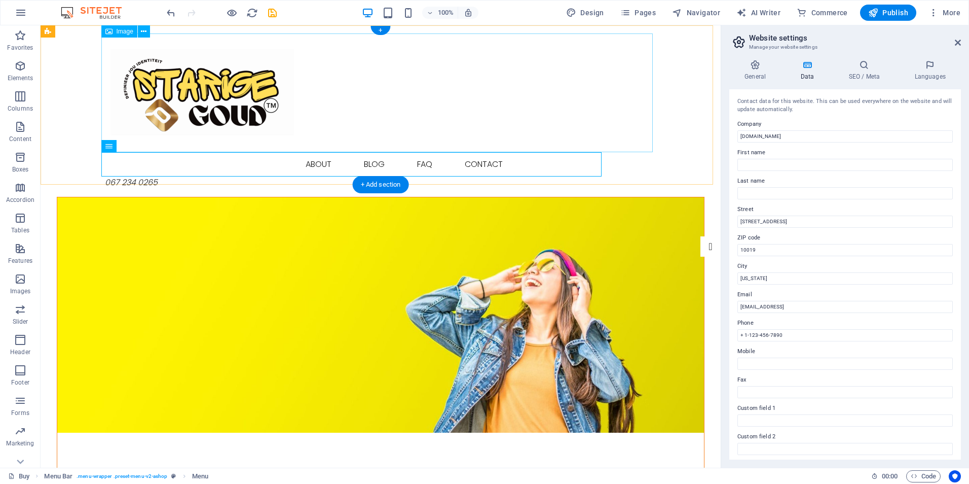
click at [594, 124] on figure at bounding box center [381, 92] width 552 height 119
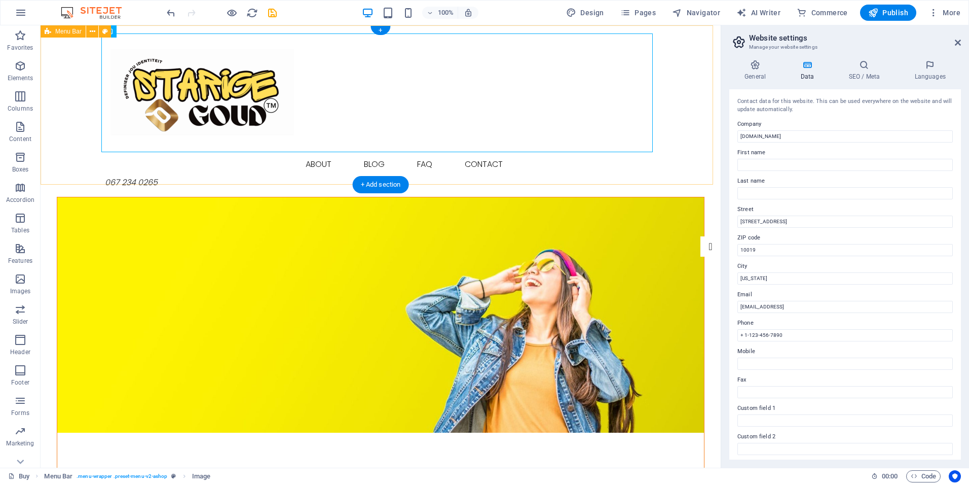
click at [671, 150] on div "Buy About Blog FAQ Contact 067 234 0265 Menu" at bounding box center [381, 110] width 680 height 171
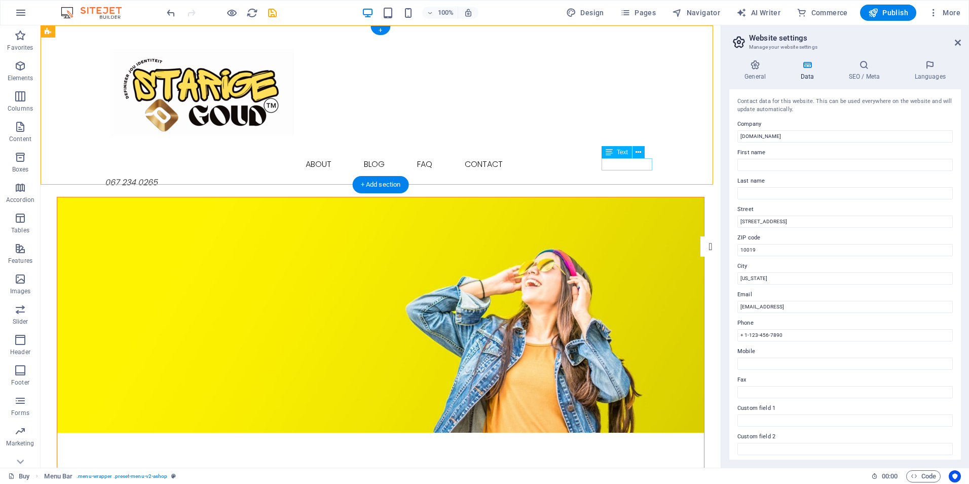
click at [628, 176] on div "067 234 0265" at bounding box center [381, 182] width 552 height 12
click at [612, 176] on div "067 234 0265" at bounding box center [381, 182] width 552 height 12
click at [608, 176] on div "067 234 0265" at bounding box center [381, 182] width 552 height 12
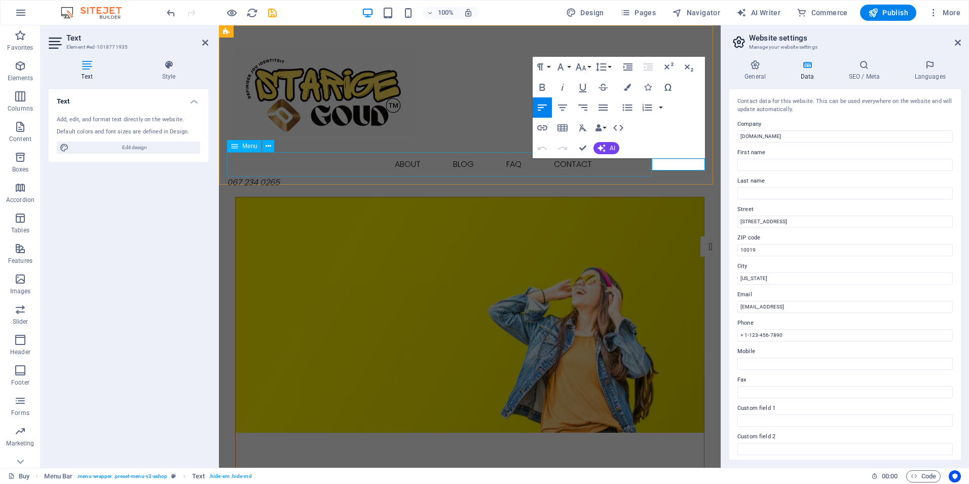
click at [631, 175] on nav "Buy About Blog FAQ Contact" at bounding box center [470, 164] width 486 height 24
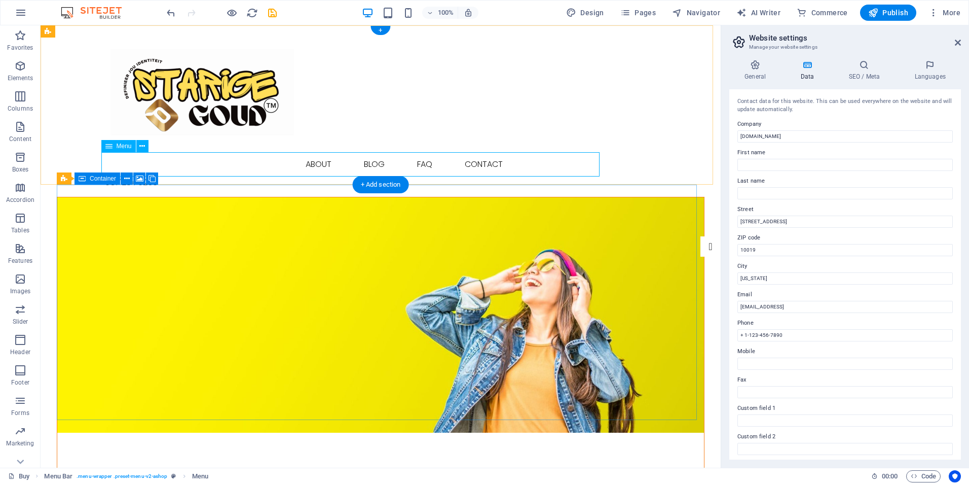
click at [467, 165] on nav "Buy About Blog FAQ Contact" at bounding box center [381, 164] width 552 height 24
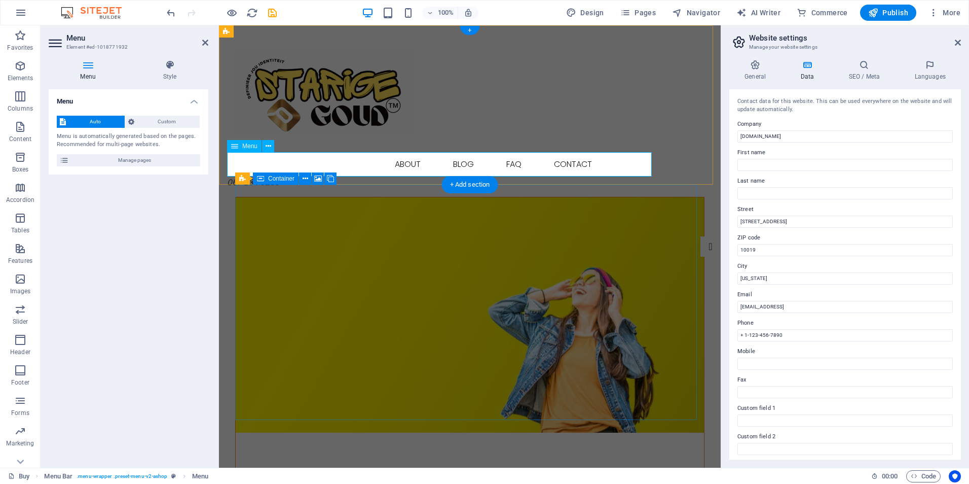
click at [551, 162] on nav "Buy About Blog FAQ Contact" at bounding box center [470, 164] width 486 height 24
click at [268, 144] on icon at bounding box center [269, 146] width 6 height 11
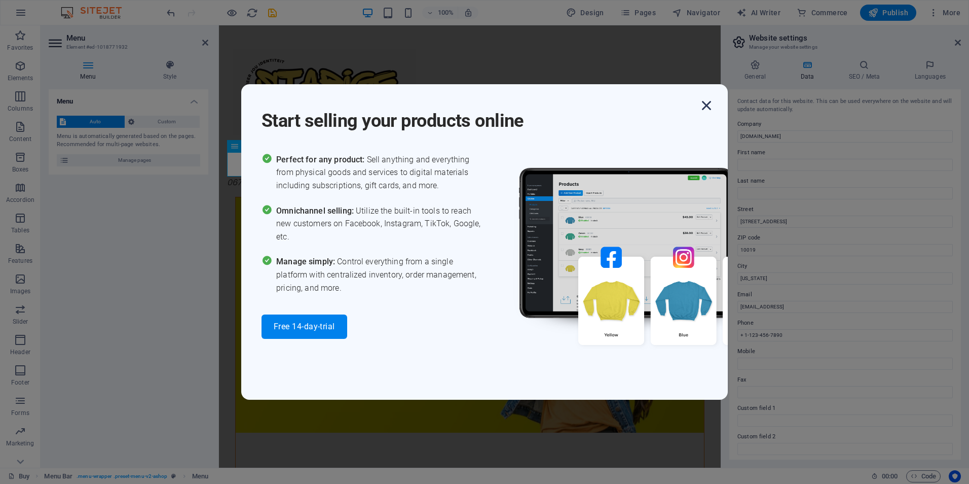
click at [705, 101] on icon "button" at bounding box center [707, 105] width 18 height 18
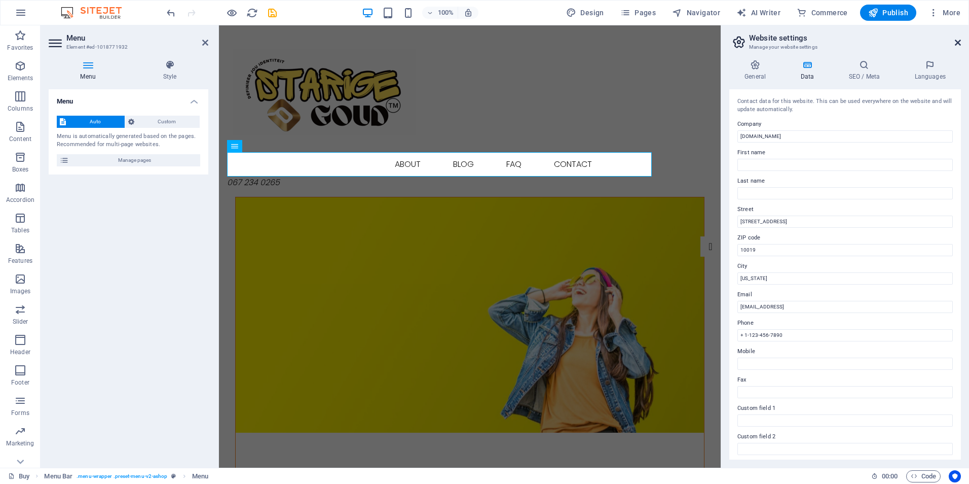
click at [957, 40] on icon at bounding box center [958, 43] width 6 height 8
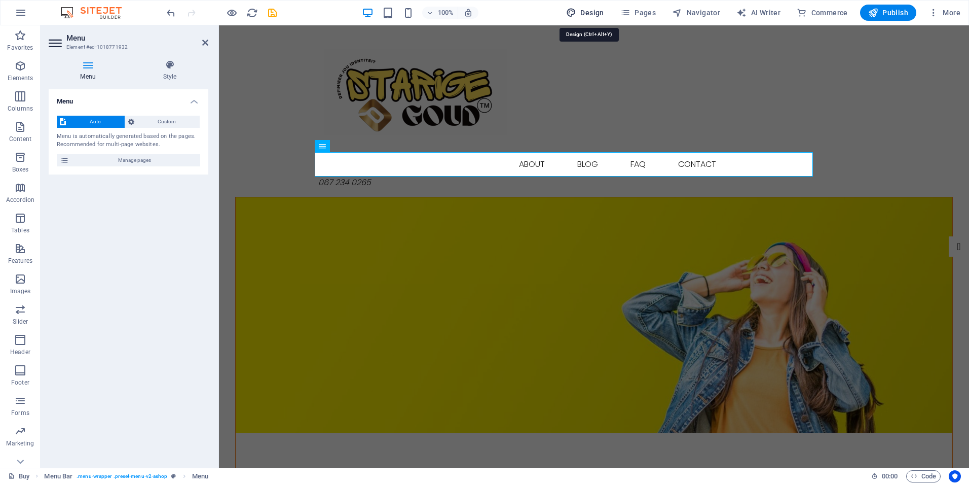
click at [591, 11] on span "Design" at bounding box center [585, 13] width 38 height 10
select select "px"
select select "300"
select select "px"
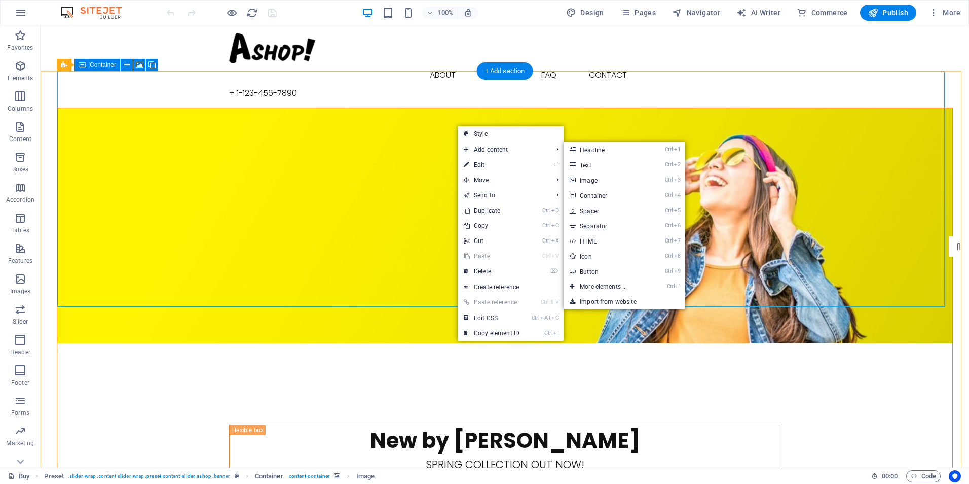
click at [432, 116] on figure at bounding box center [504, 225] width 895 height 235
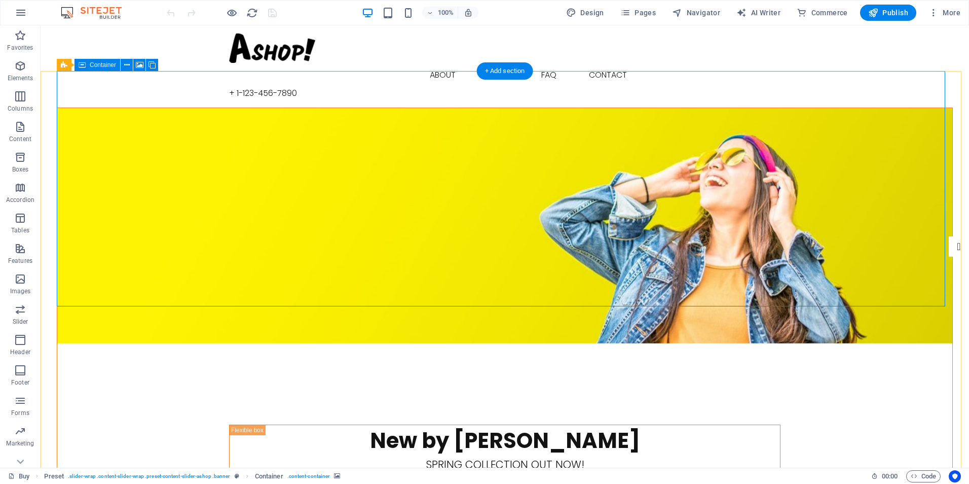
click at [189, 183] on figure at bounding box center [504, 225] width 895 height 235
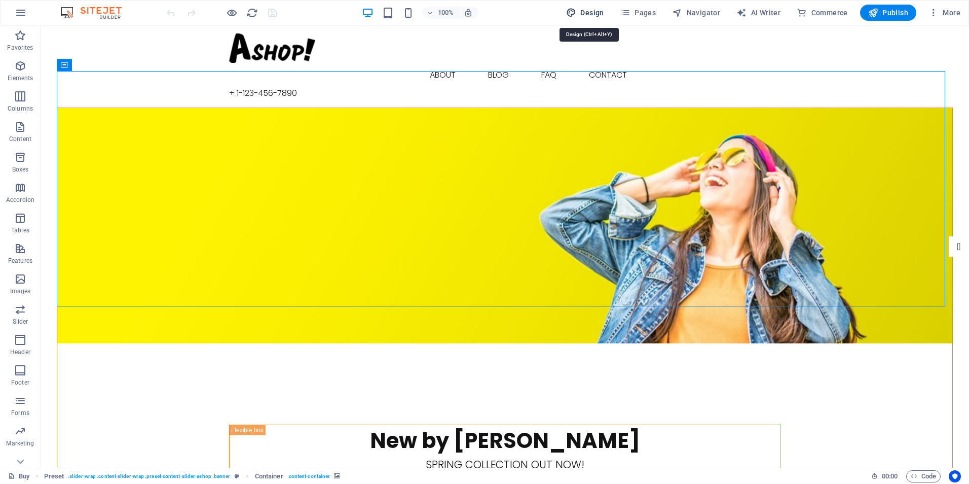
click at [590, 8] on span "Design" at bounding box center [585, 13] width 38 height 10
select select "px"
select select "300"
select select "px"
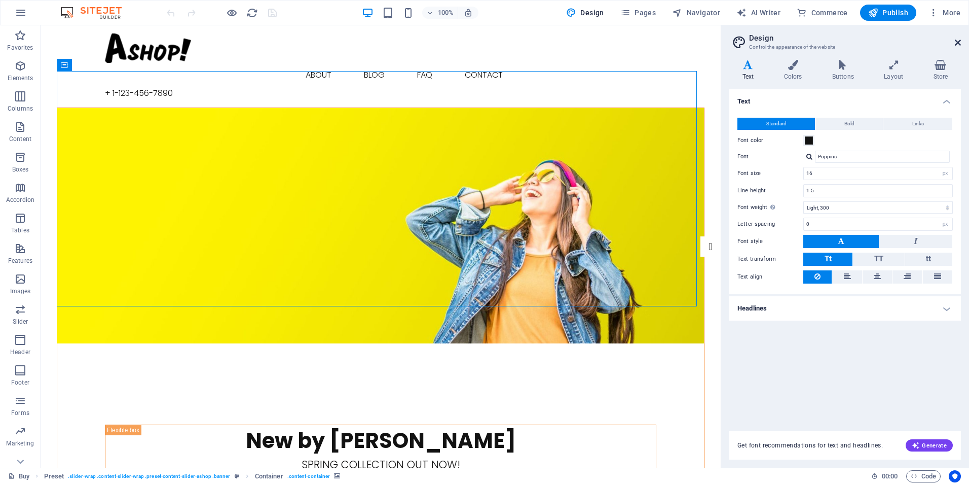
drag, startPoint x: 957, startPoint y: 41, endPoint x: 915, endPoint y: 15, distance: 49.1
click at [957, 41] on icon at bounding box center [958, 43] width 6 height 8
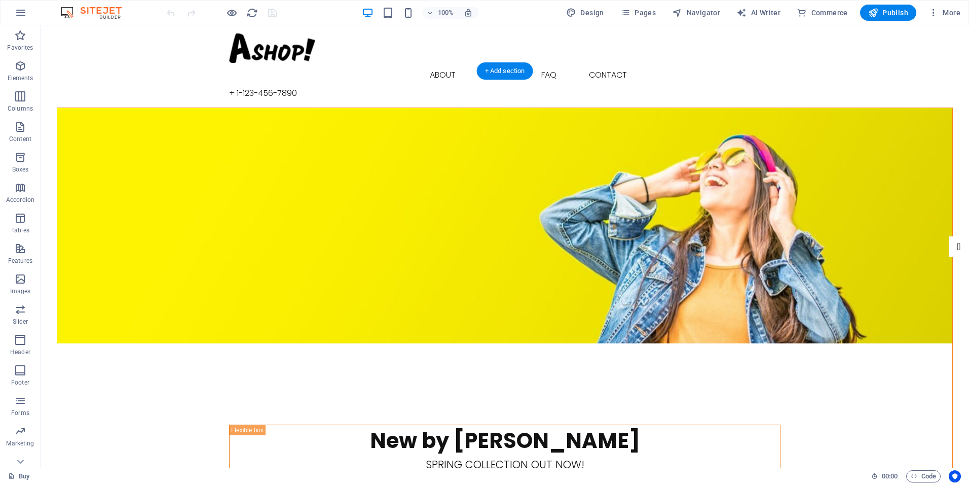
click at [401, 108] on figure at bounding box center [504, 225] width 895 height 235
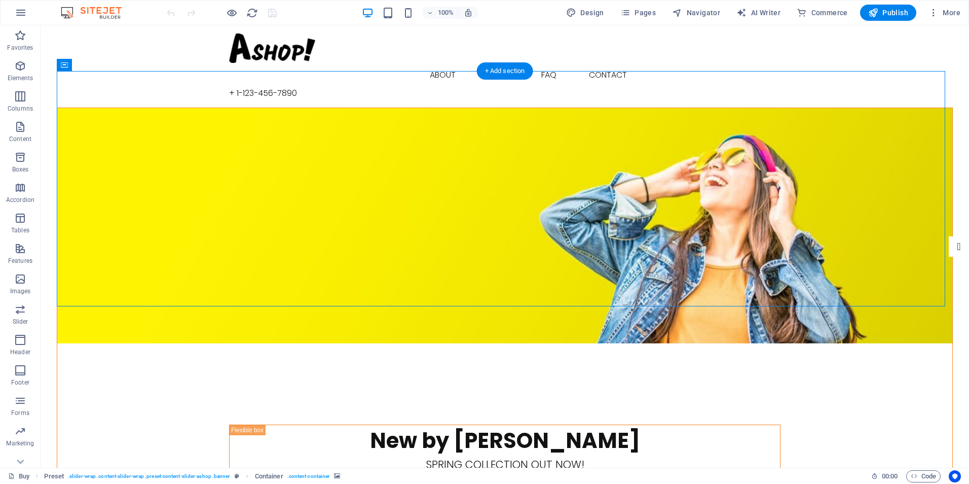
click at [318, 108] on figure at bounding box center [504, 225] width 895 height 235
click at [265, 30] on icon at bounding box center [266, 31] width 6 height 11
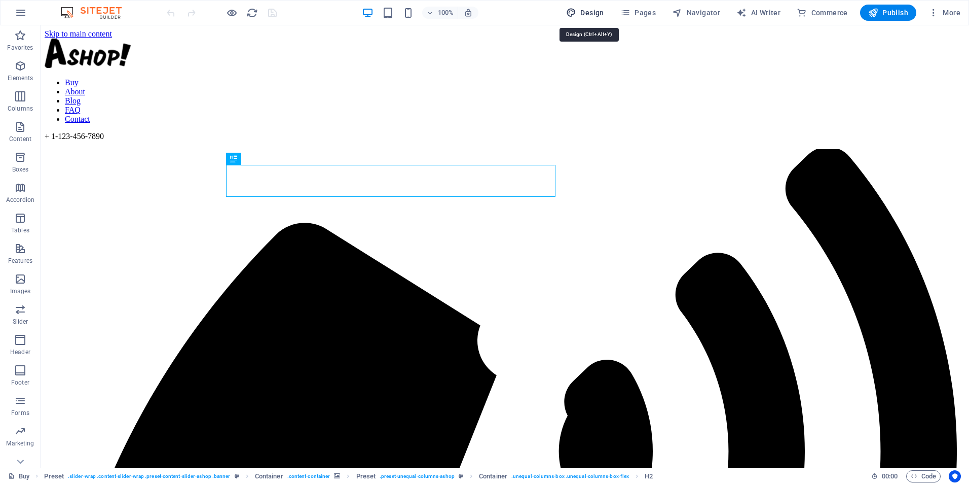
click at [601, 12] on span "Design" at bounding box center [585, 13] width 38 height 10
select select "px"
select select "300"
select select "px"
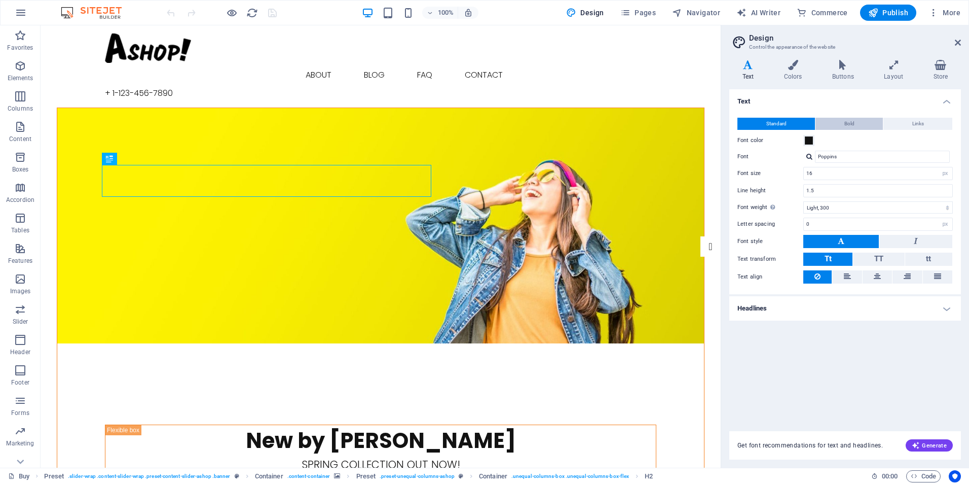
click at [851, 123] on span "Bold" at bounding box center [850, 124] width 10 height 12
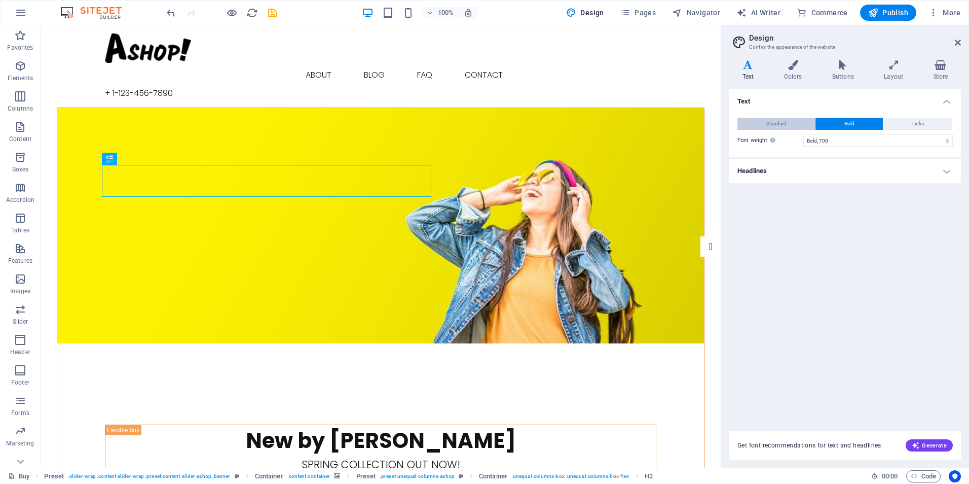
click at [776, 126] on span "Standard" at bounding box center [777, 124] width 20 height 12
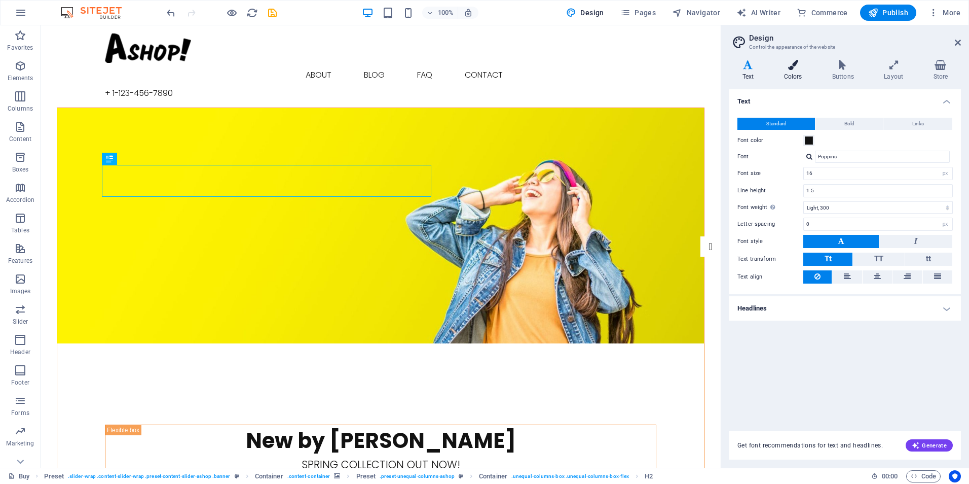
click at [792, 65] on icon at bounding box center [793, 65] width 44 height 10
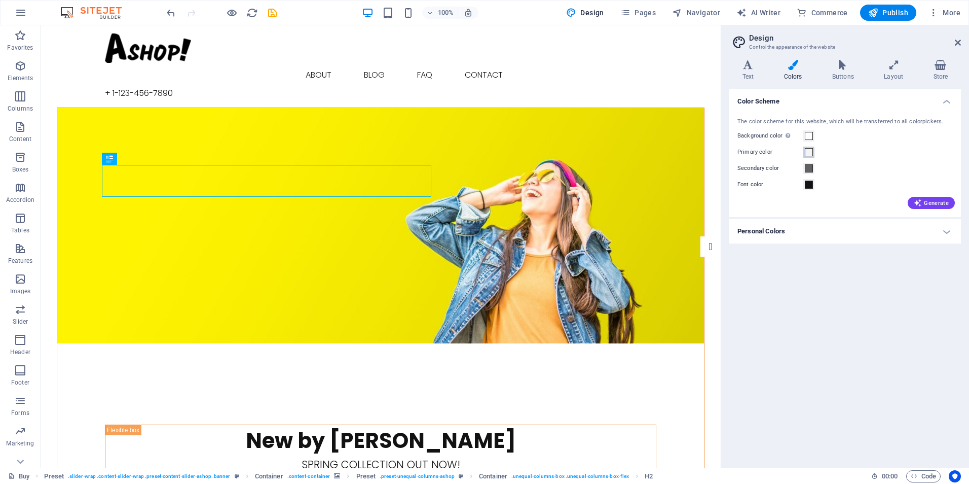
click at [809, 153] on span at bounding box center [809, 152] width 8 height 8
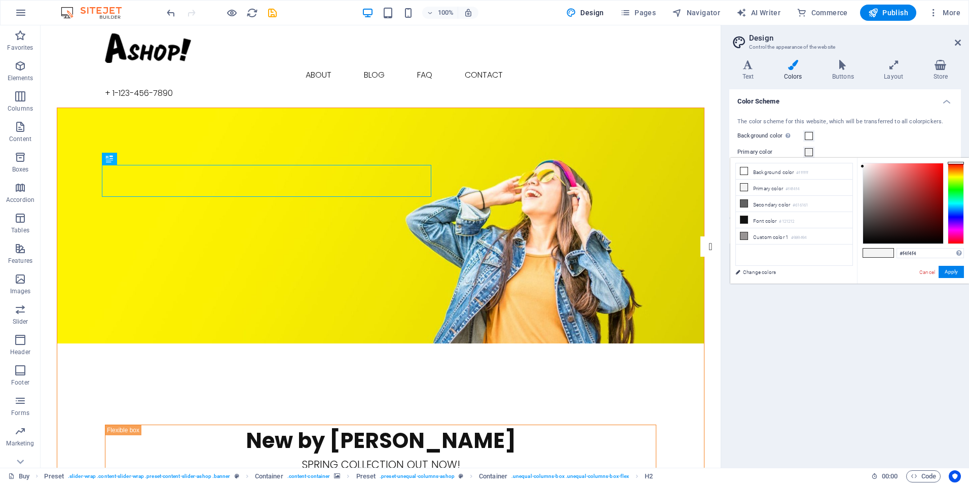
click at [809, 153] on span at bounding box center [809, 152] width 8 height 8
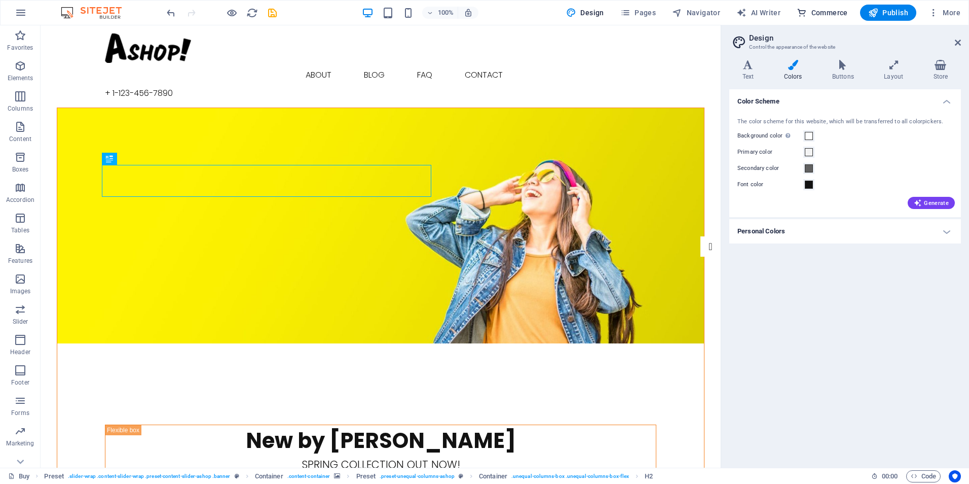
click at [832, 13] on span "Commerce" at bounding box center [822, 13] width 51 height 10
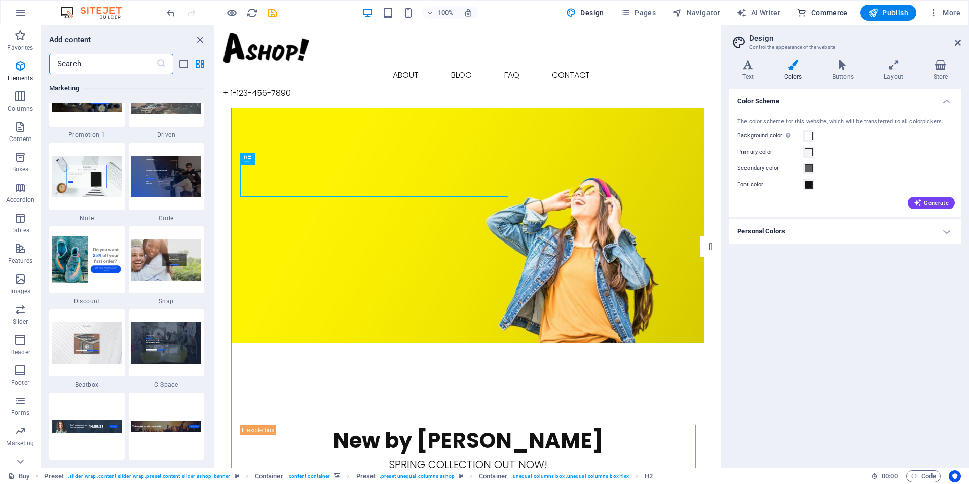
scroll to position [9770, 0]
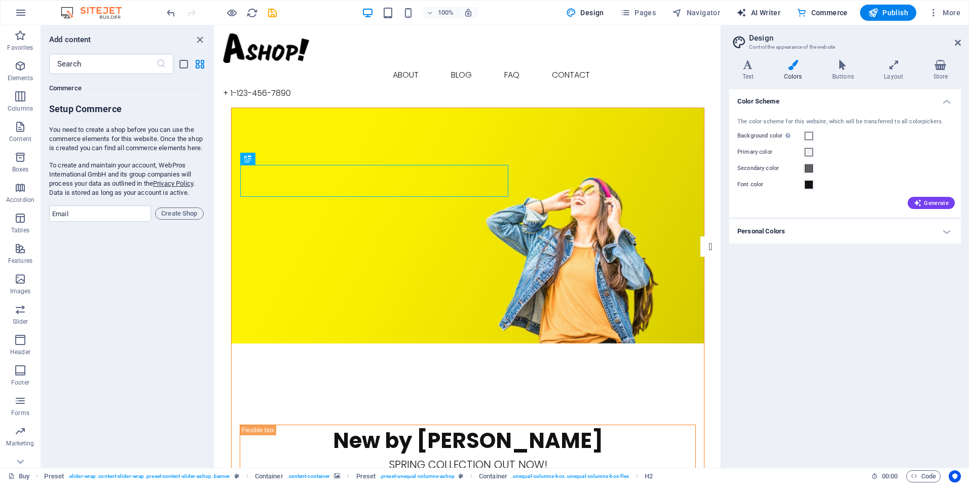
click at [757, 9] on span "AI Writer" at bounding box center [759, 13] width 44 height 10
select select "English"
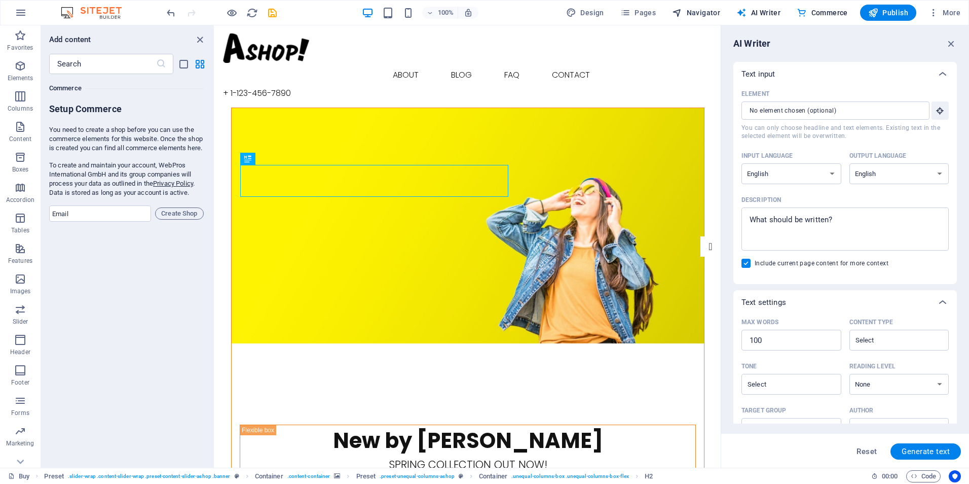
click at [698, 13] on span "Navigator" at bounding box center [696, 13] width 48 height 10
click at [651, 11] on span "Pages" at bounding box center [638, 13] width 35 height 10
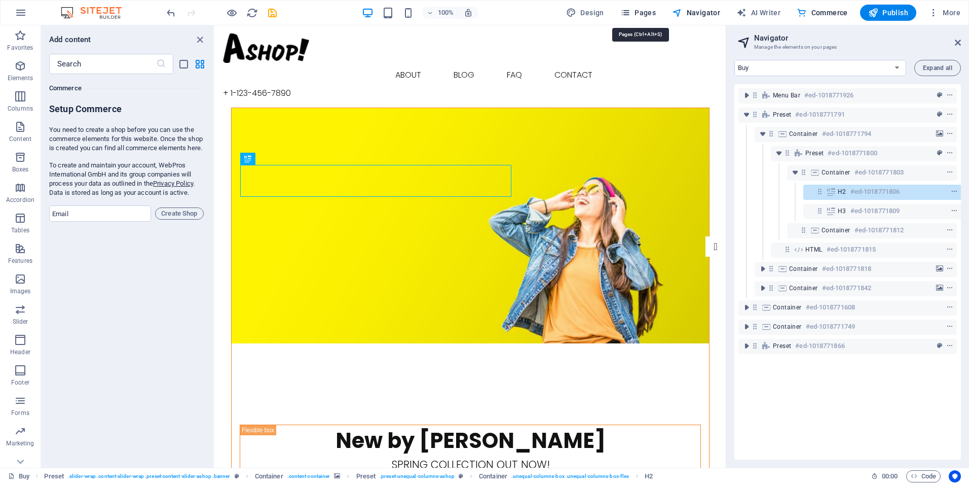
scroll to position [0, 3]
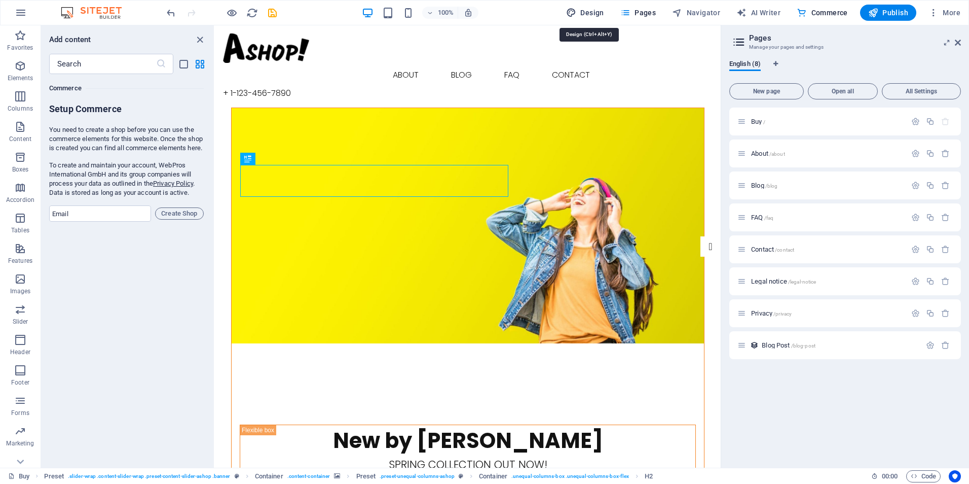
click at [603, 10] on span "Design" at bounding box center [585, 13] width 38 height 10
